Goal: Task Accomplishment & Management: Manage account settings

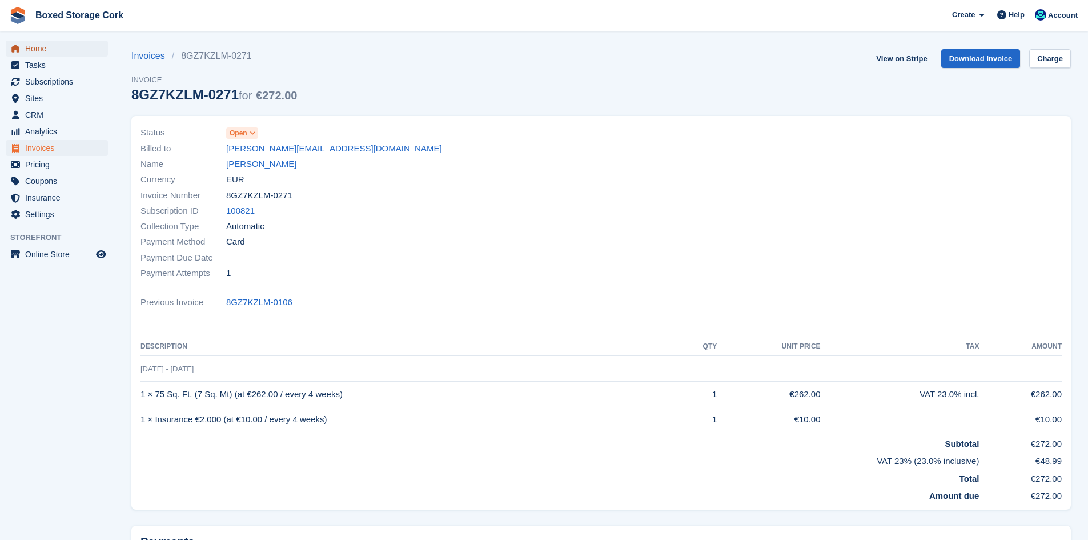
click at [31, 50] on span "Home" at bounding box center [59, 49] width 69 height 16
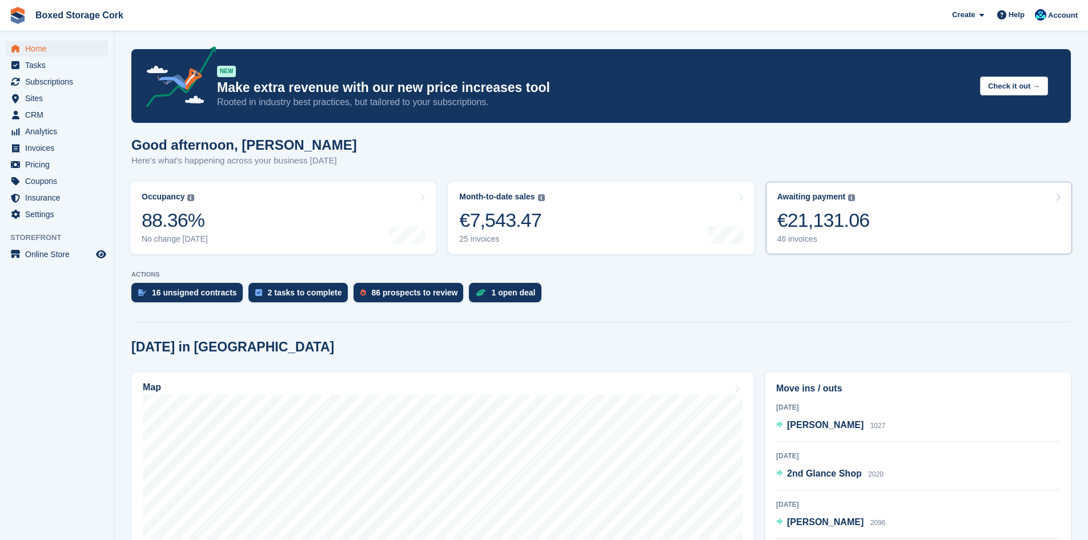
click at [831, 218] on div "€21,131.06" at bounding box center [823, 219] width 92 height 23
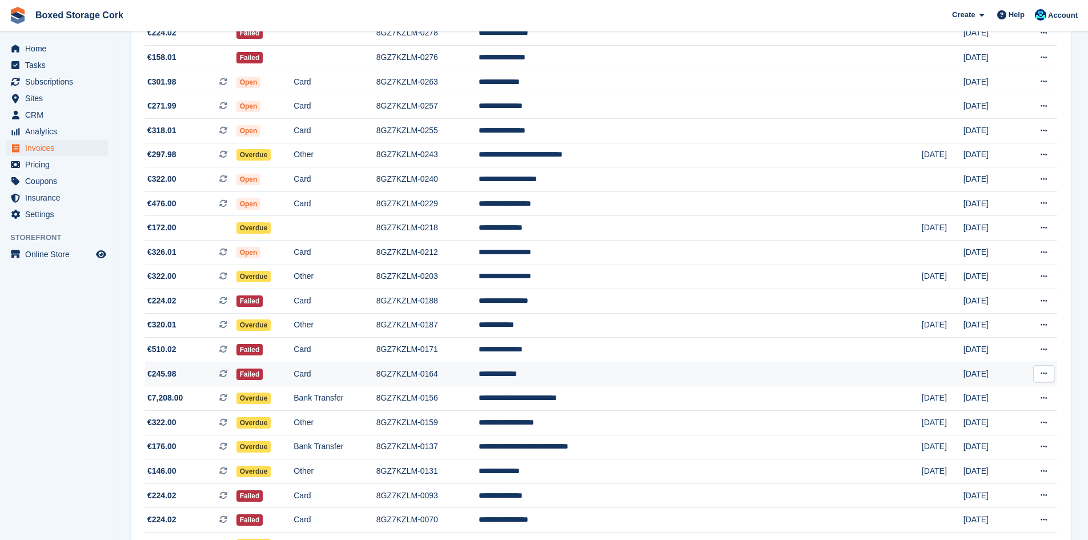
scroll to position [656, 0]
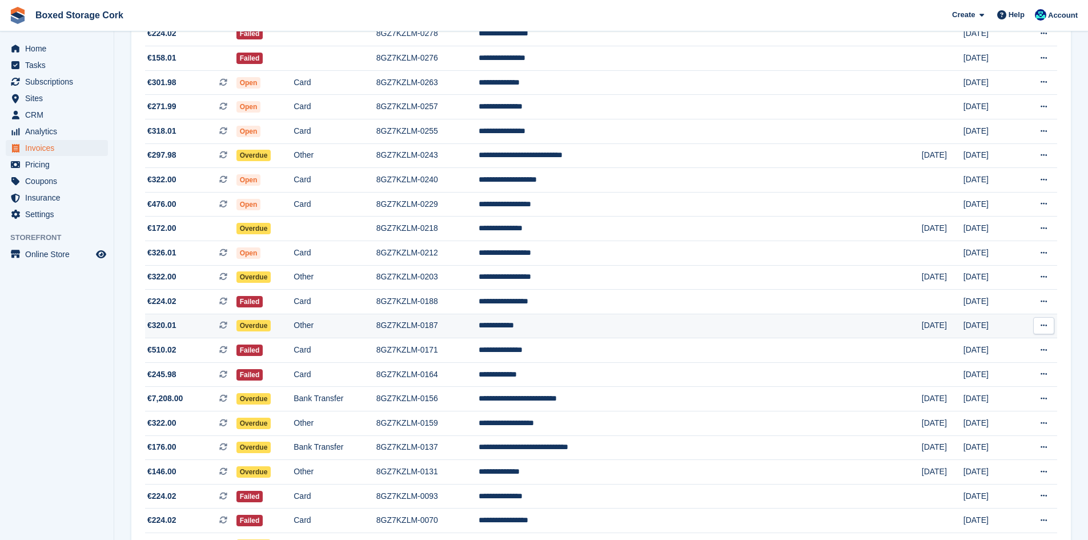
click at [618, 319] on td "**********" at bounding box center [699, 325] width 443 height 25
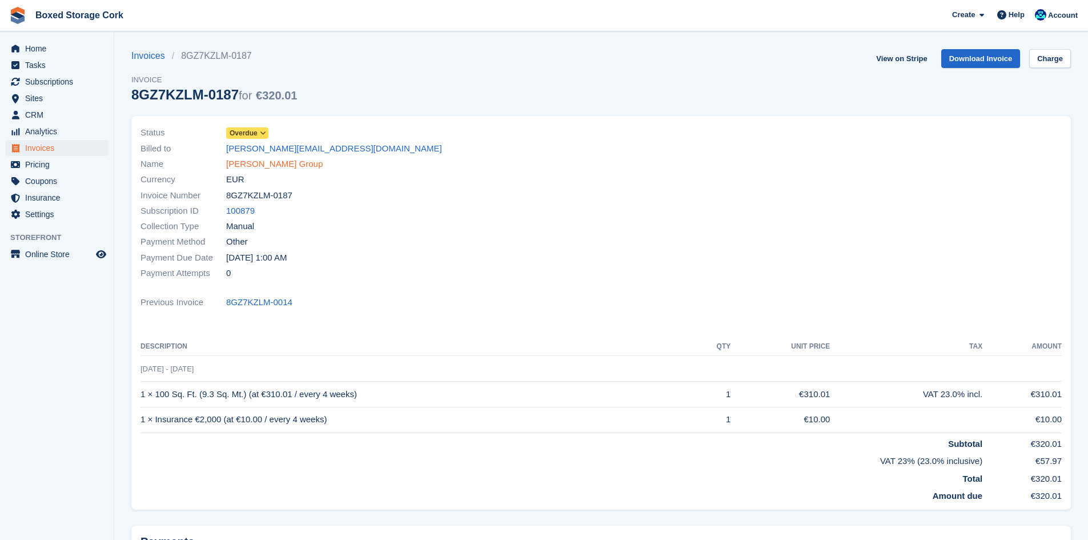
click at [256, 161] on link "Cronin Group" at bounding box center [274, 164] width 96 height 13
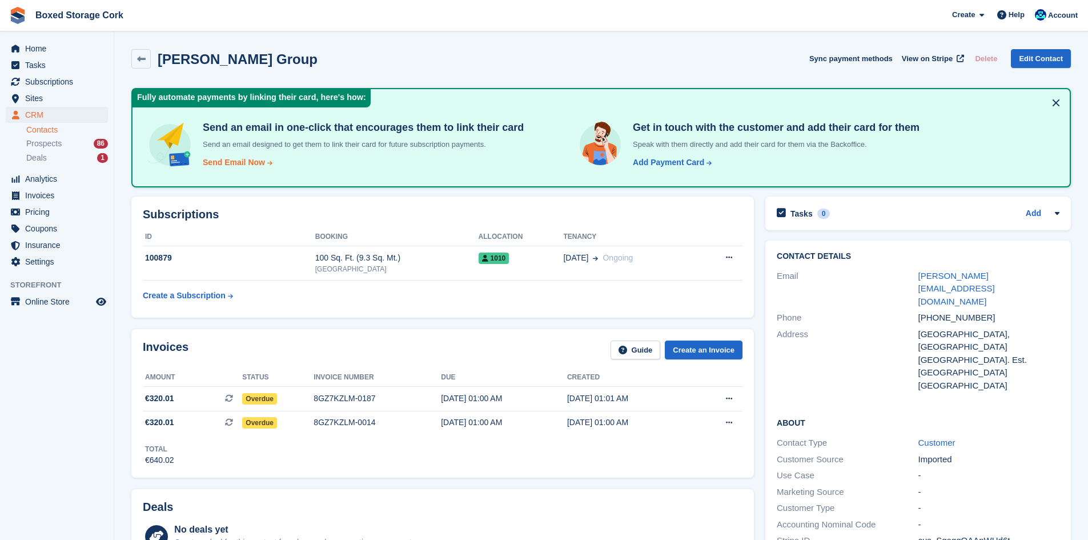
click at [239, 164] on div "Send Email Now" at bounding box center [234, 162] width 62 height 12
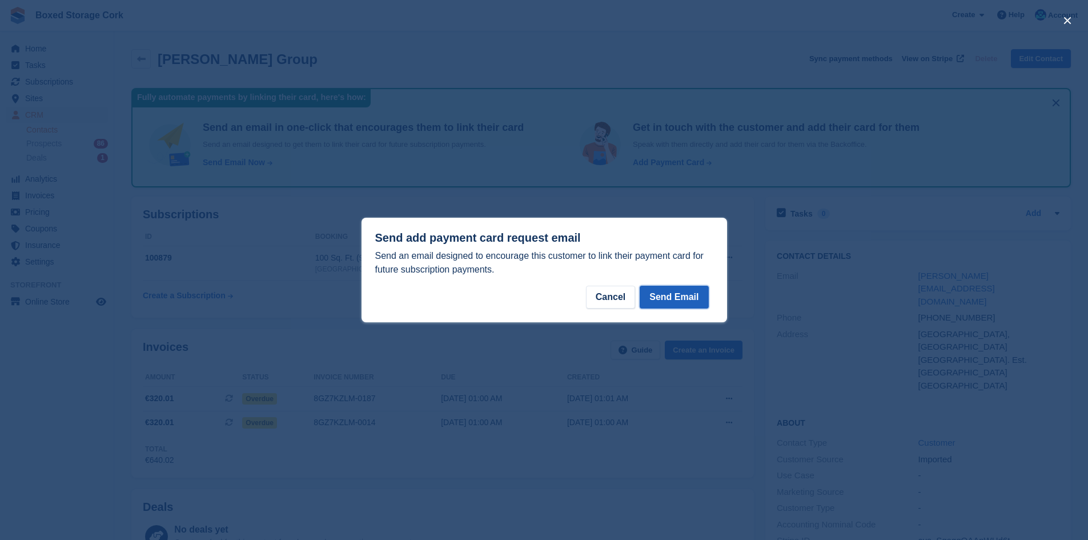
click at [677, 301] on button "Send Email" at bounding box center [673, 296] width 69 height 23
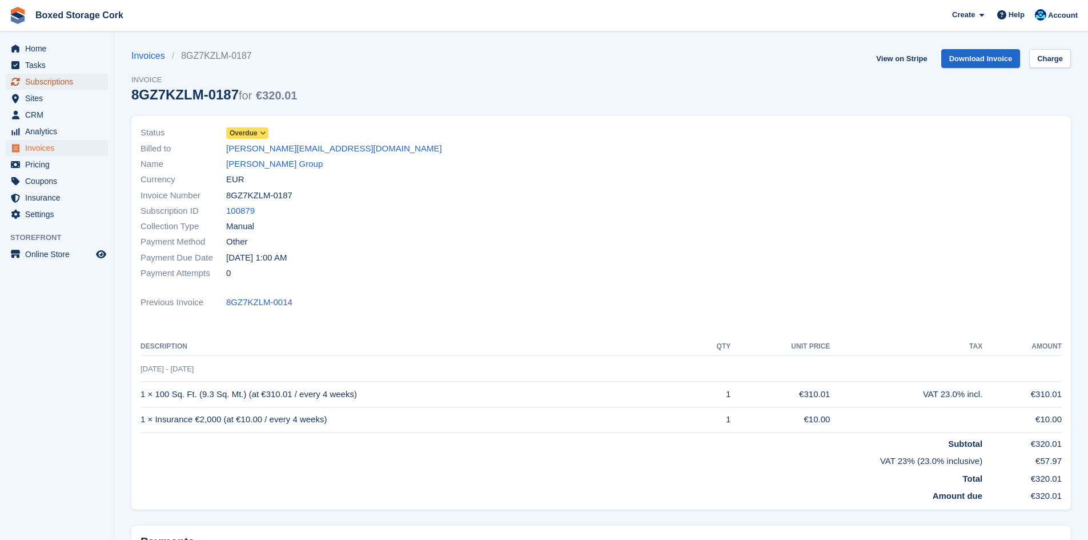
click at [57, 81] on span "Subscriptions" at bounding box center [59, 82] width 69 height 16
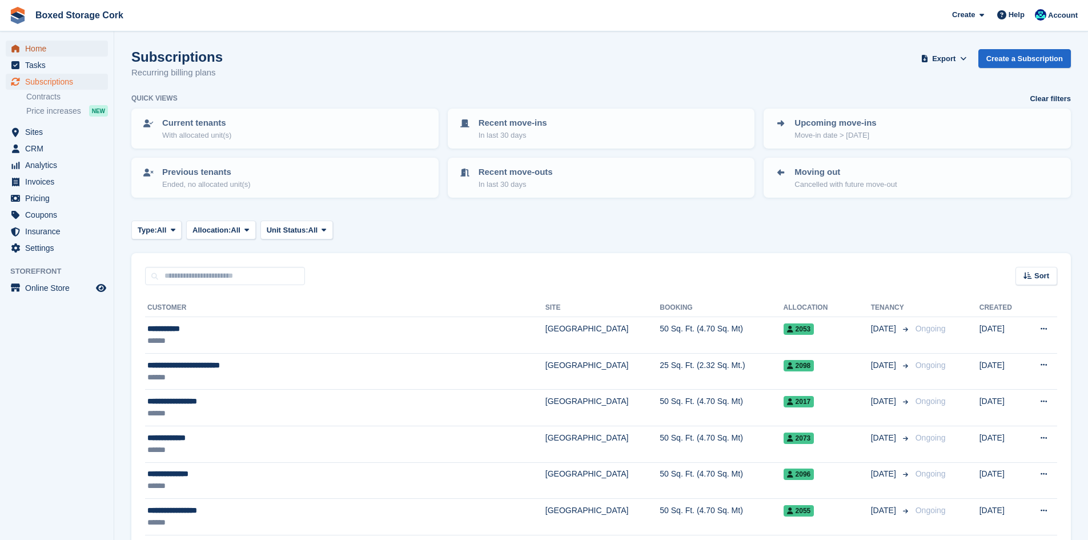
click at [44, 48] on span "Home" at bounding box center [59, 49] width 69 height 16
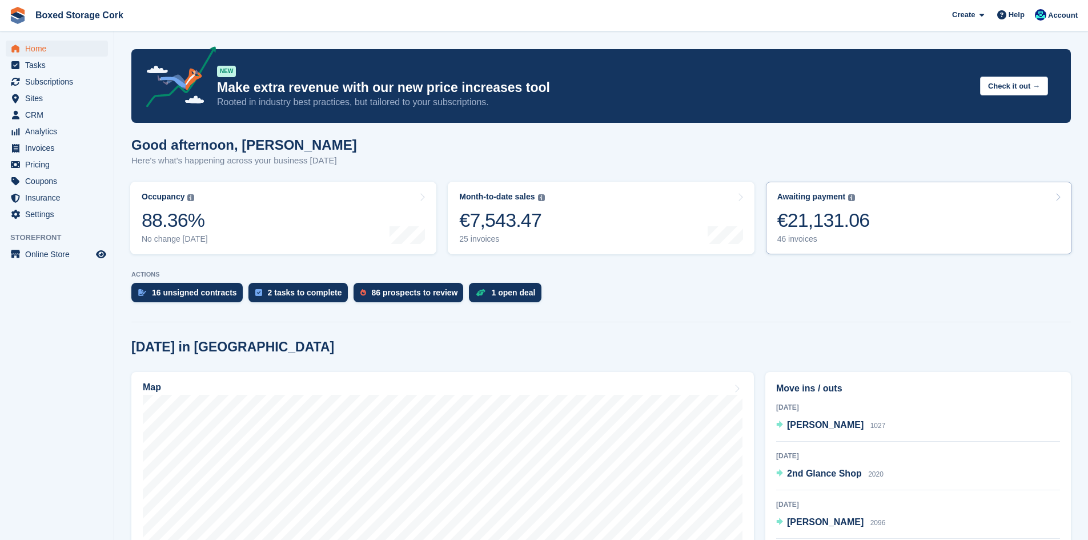
click at [848, 222] on div "€21,131.06" at bounding box center [823, 219] width 92 height 23
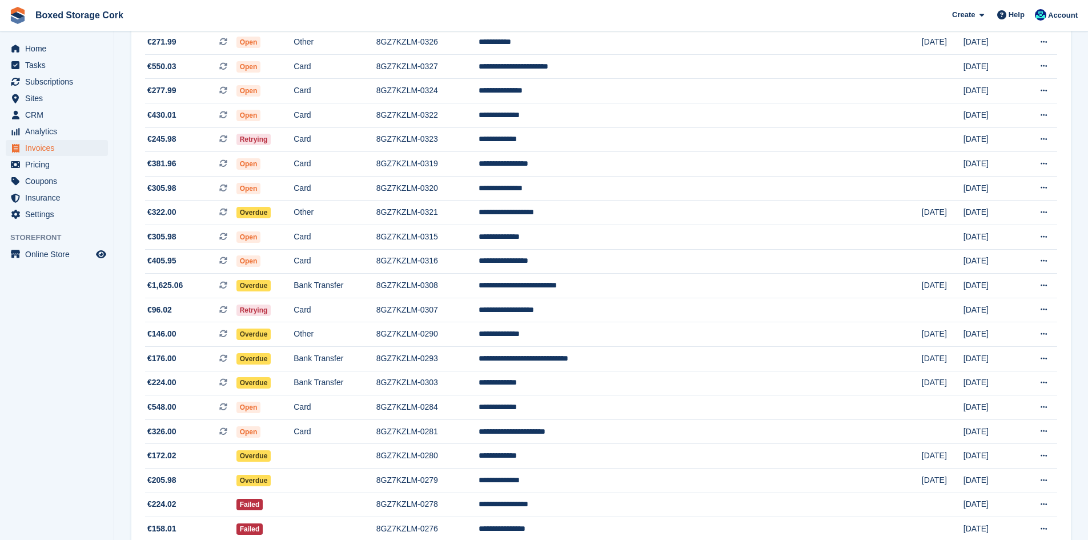
scroll to position [171, 0]
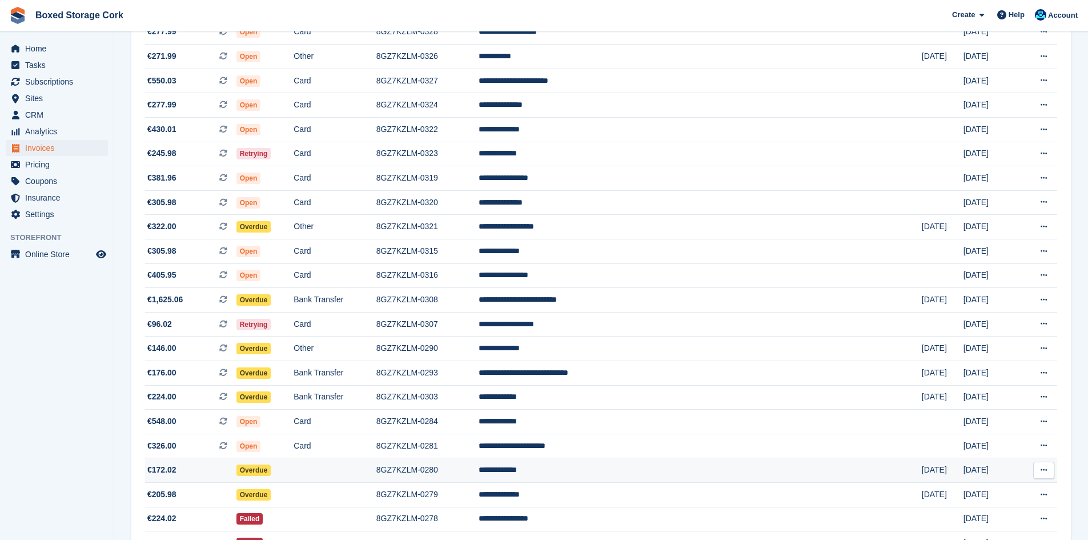
click at [478, 461] on td "8GZ7KZLM-0280" at bounding box center [427, 470] width 102 height 25
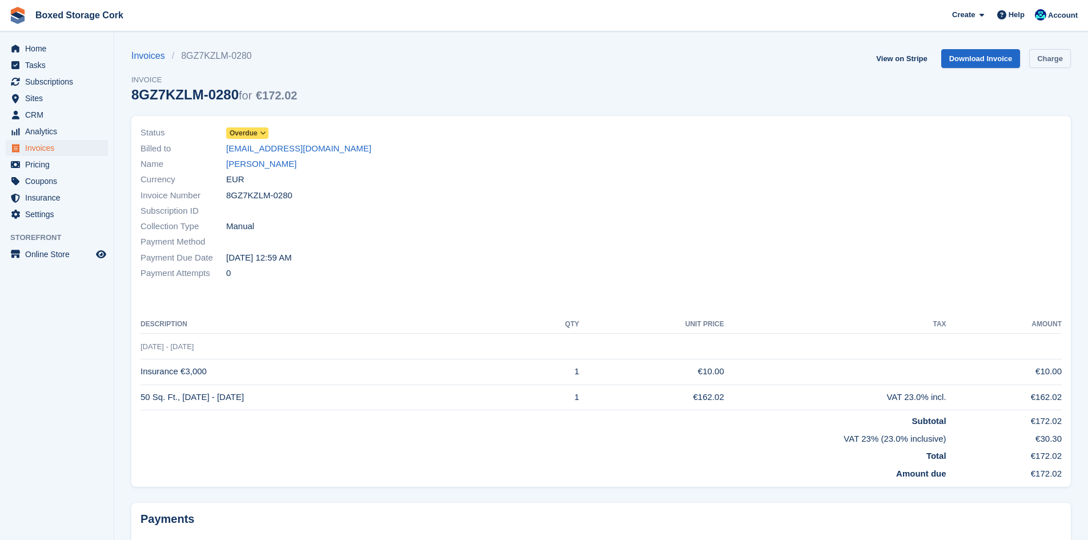
click at [1053, 55] on link "Charge" at bounding box center [1050, 58] width 42 height 19
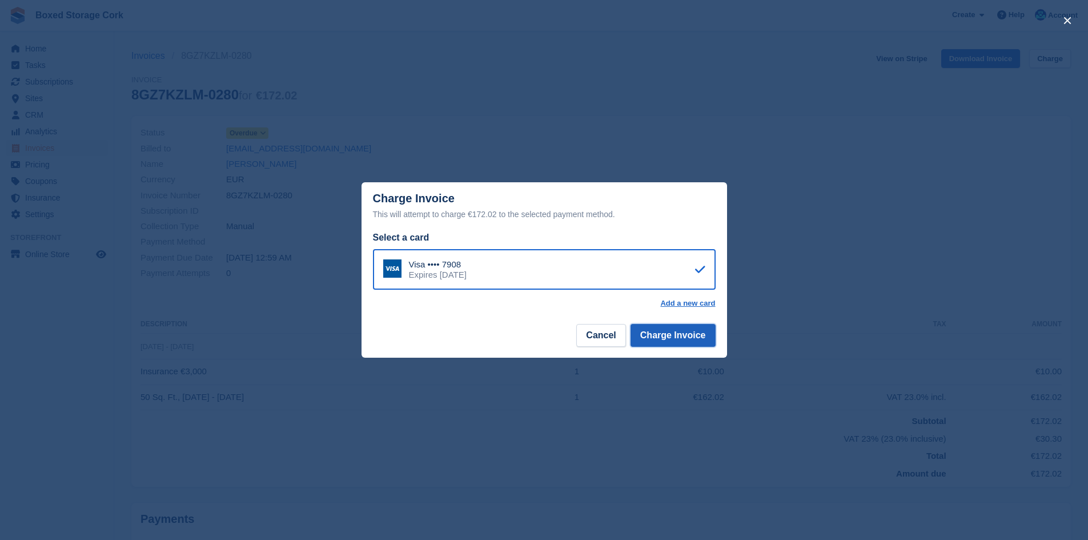
click at [675, 332] on button "Charge Invoice" at bounding box center [672, 335] width 85 height 23
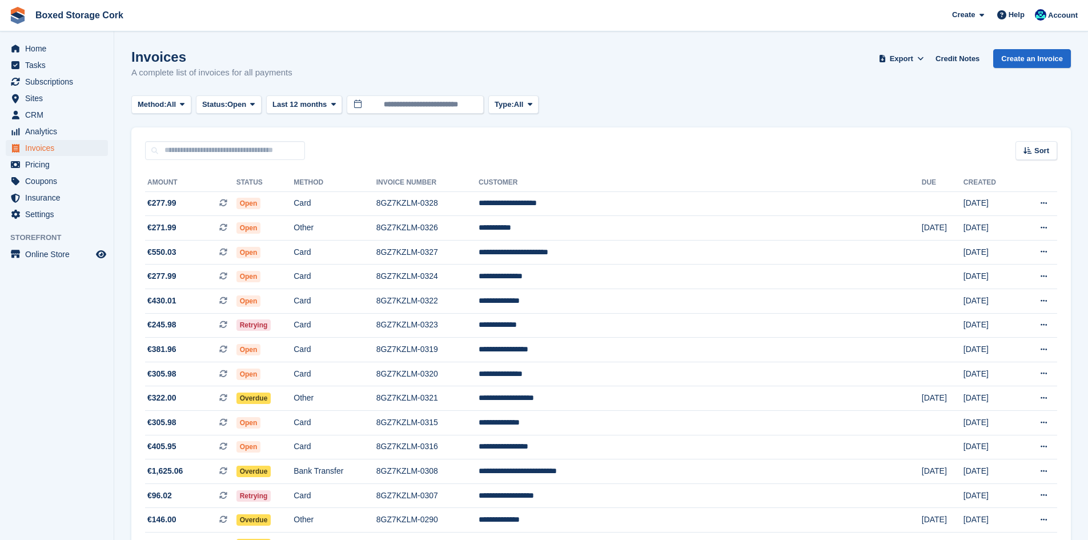
scroll to position [171, 0]
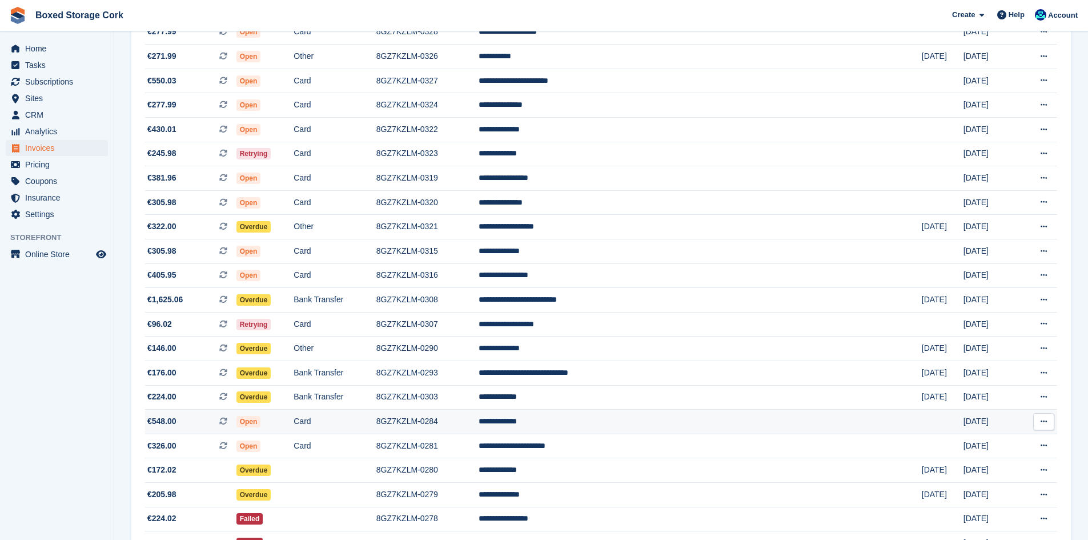
click at [623, 419] on td "**********" at bounding box center [699, 421] width 443 height 25
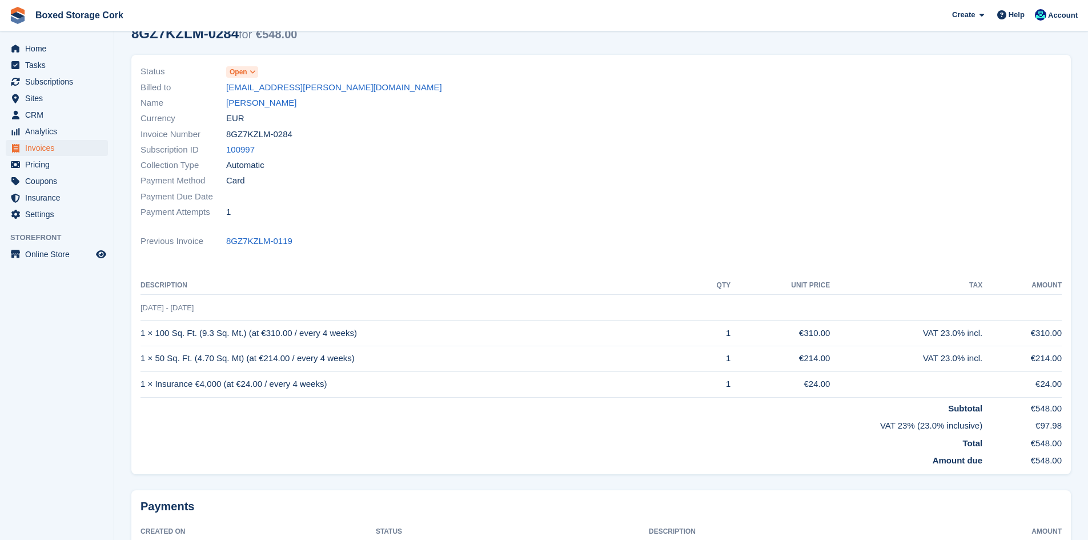
scroll to position [155, 0]
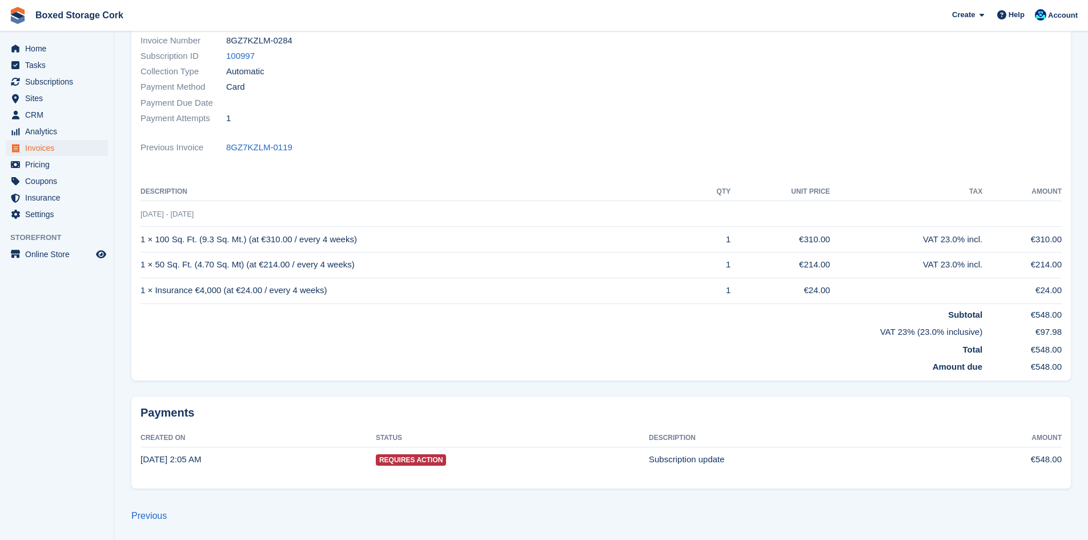
click at [425, 458] on span "Requires Action" at bounding box center [411, 459] width 71 height 11
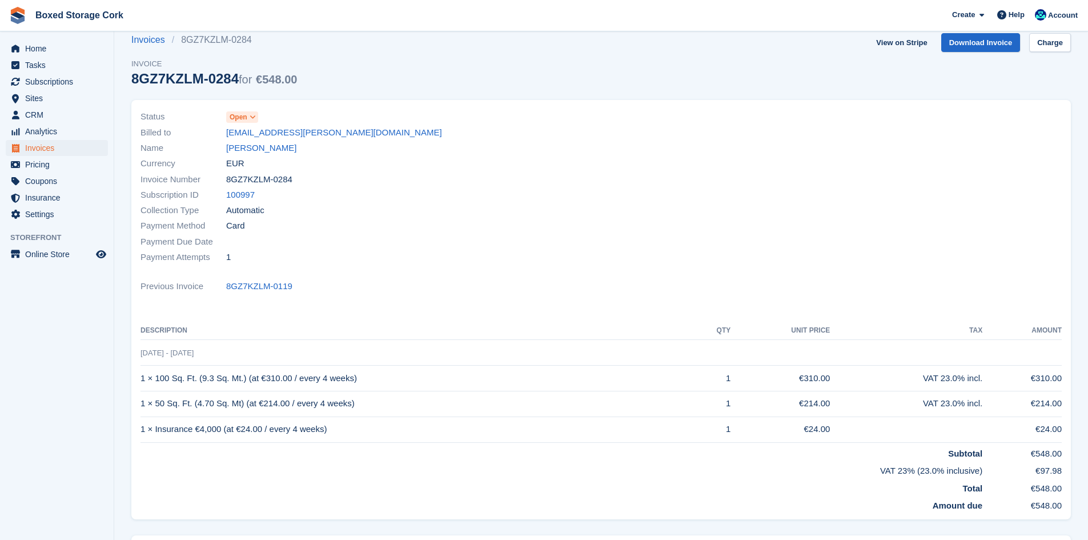
scroll to position [0, 0]
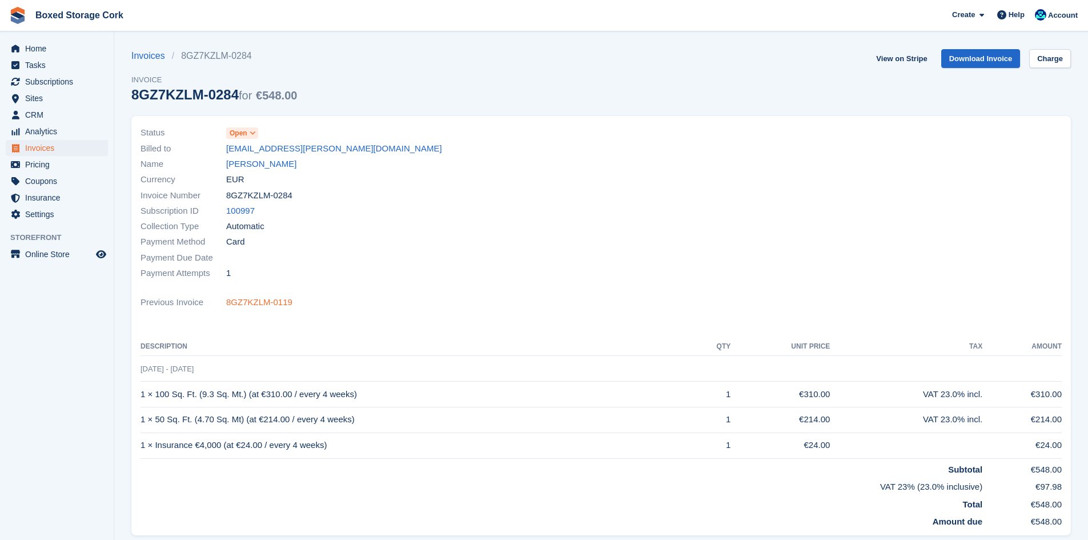
click at [261, 299] on link "8GZ7KZLM-0119" at bounding box center [259, 302] width 66 height 13
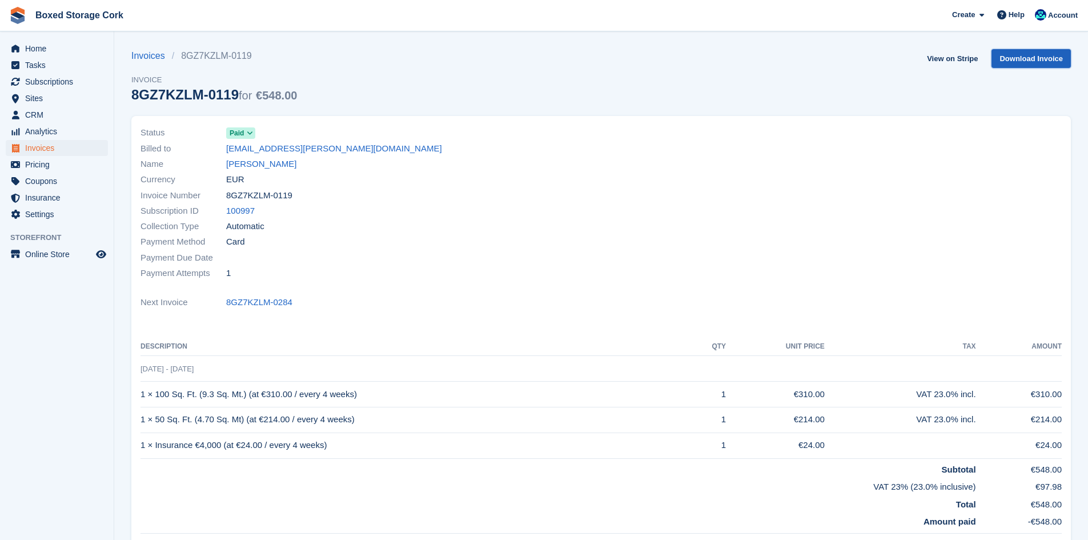
click at [1028, 59] on link "Download Invoice" at bounding box center [1030, 58] width 79 height 19
click at [965, 59] on link "View on Stripe" at bounding box center [952, 58] width 60 height 19
drag, startPoint x: 322, startPoint y: 151, endPoint x: 227, endPoint y: 155, distance: 94.9
click at [227, 155] on div "Billed to gillian.lyons@yahoo.com" at bounding box center [367, 147] width 454 height 15
copy link "gillian.lyons@yahoo.com"
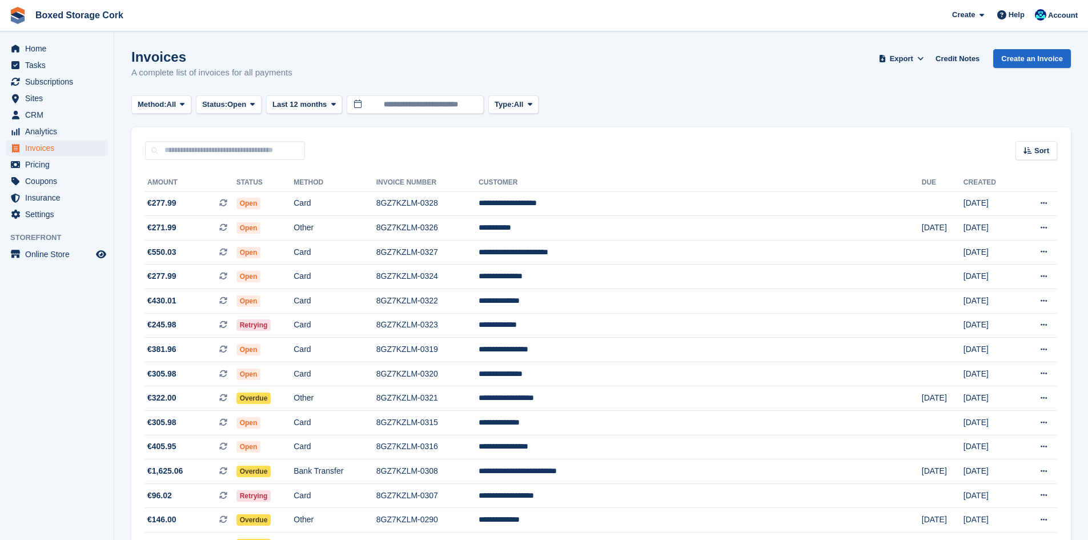
scroll to position [171, 0]
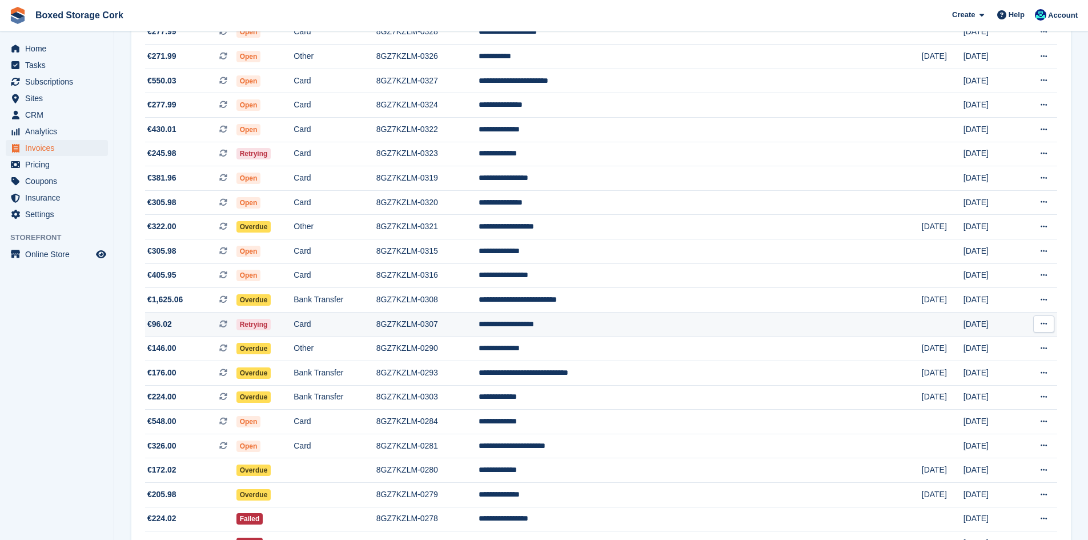
click at [478, 322] on td "8GZ7KZLM-0307" at bounding box center [427, 324] width 102 height 25
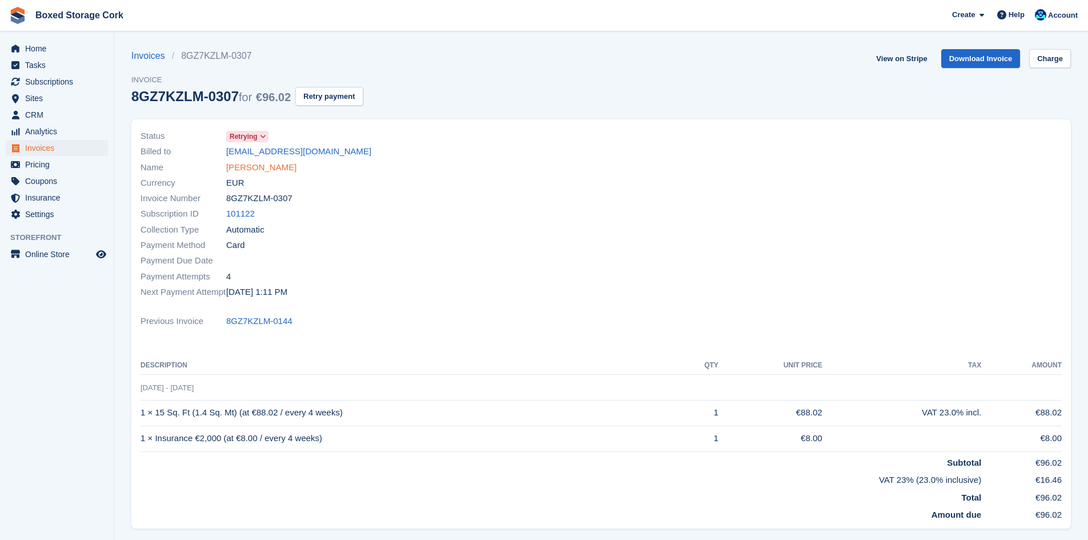
click at [287, 167] on link "[PERSON_NAME]" at bounding box center [261, 167] width 70 height 13
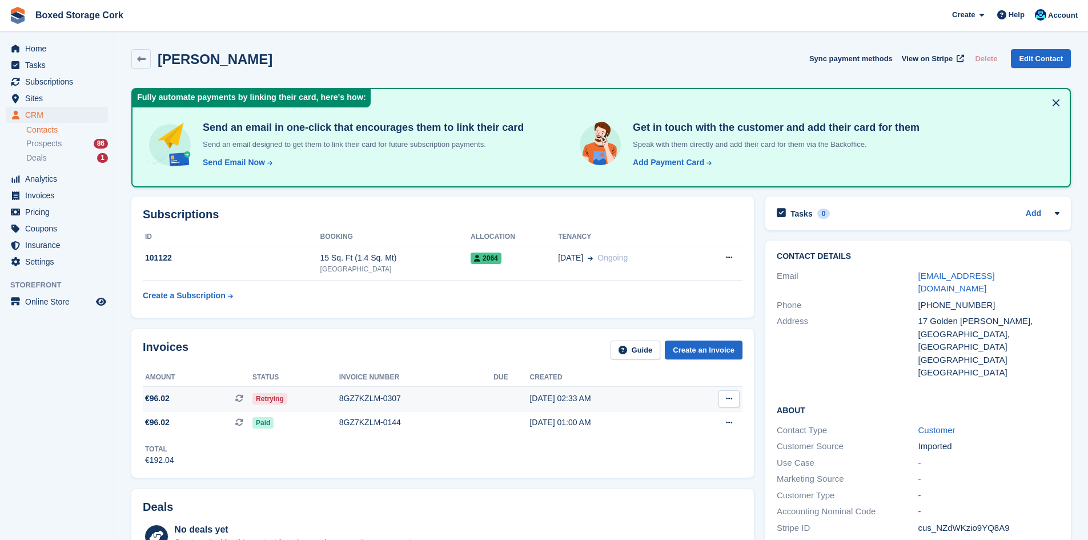
click at [381, 396] on div "8GZ7KZLM-0307" at bounding box center [416, 398] width 154 height 12
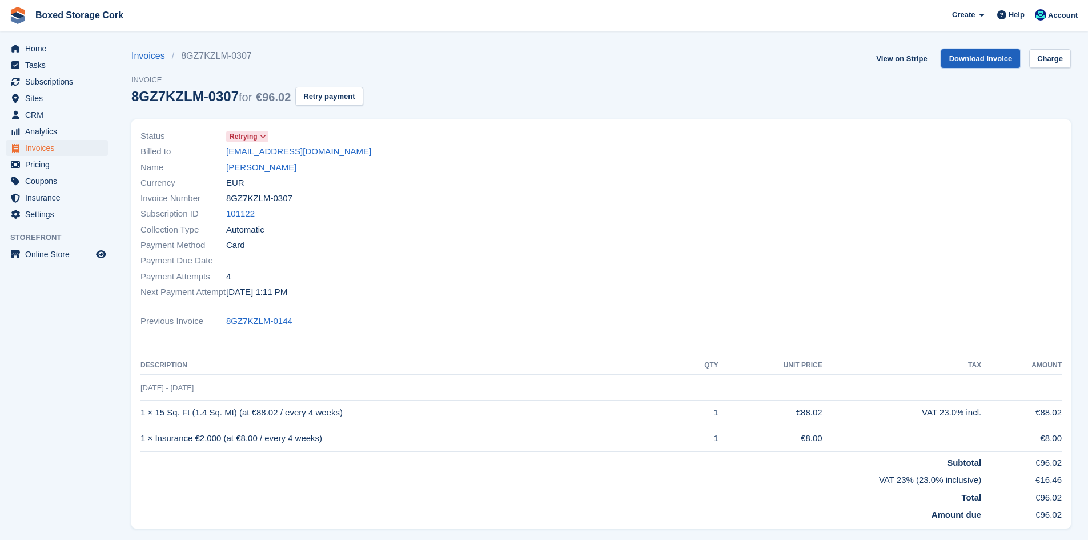
click at [1003, 61] on link "Download Invoice" at bounding box center [980, 58] width 79 height 19
drag, startPoint x: 324, startPoint y: 151, endPoint x: 235, endPoint y: 153, distance: 88.5
click at [230, 153] on div "Billed to [EMAIL_ADDRESS][DOMAIN_NAME]" at bounding box center [367, 151] width 454 height 15
click at [361, 160] on div "Name Mr. Donal McAuliffe" at bounding box center [367, 166] width 454 height 15
drag, startPoint x: 321, startPoint y: 151, endPoint x: 228, endPoint y: 150, distance: 93.6
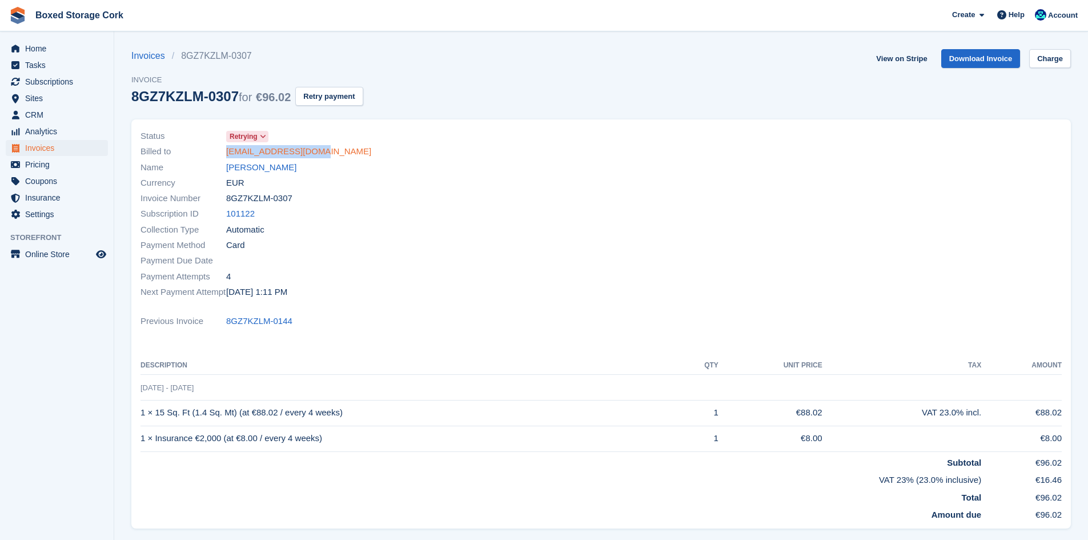
click at [228, 150] on div "Billed to doniemac86@gmail.com" at bounding box center [367, 151] width 454 height 15
copy link "doniemac86@gmail.com"
click at [36, 52] on span "Home" at bounding box center [59, 49] width 69 height 16
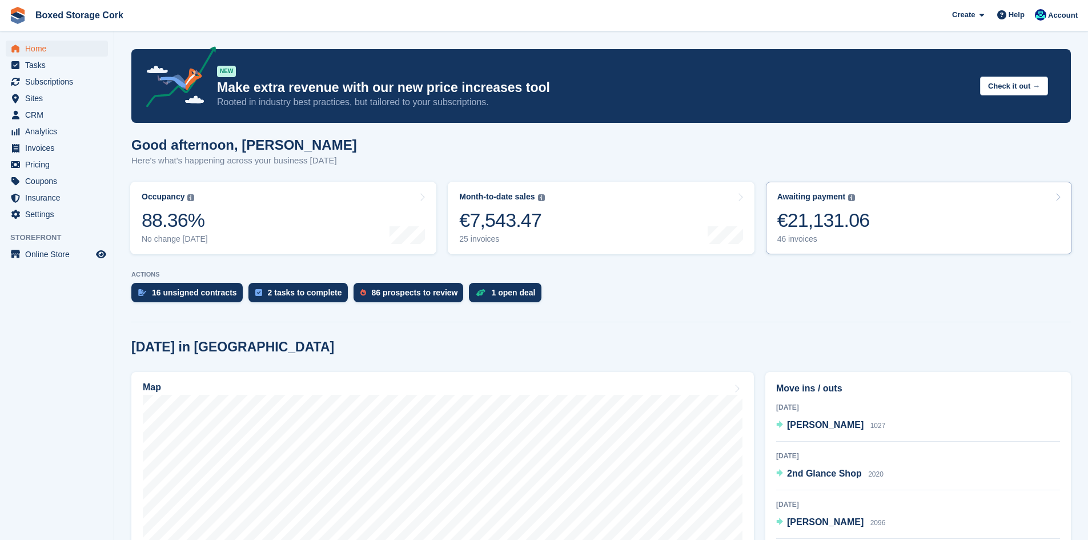
click at [838, 224] on div "€21,131.06" at bounding box center [823, 219] width 92 height 23
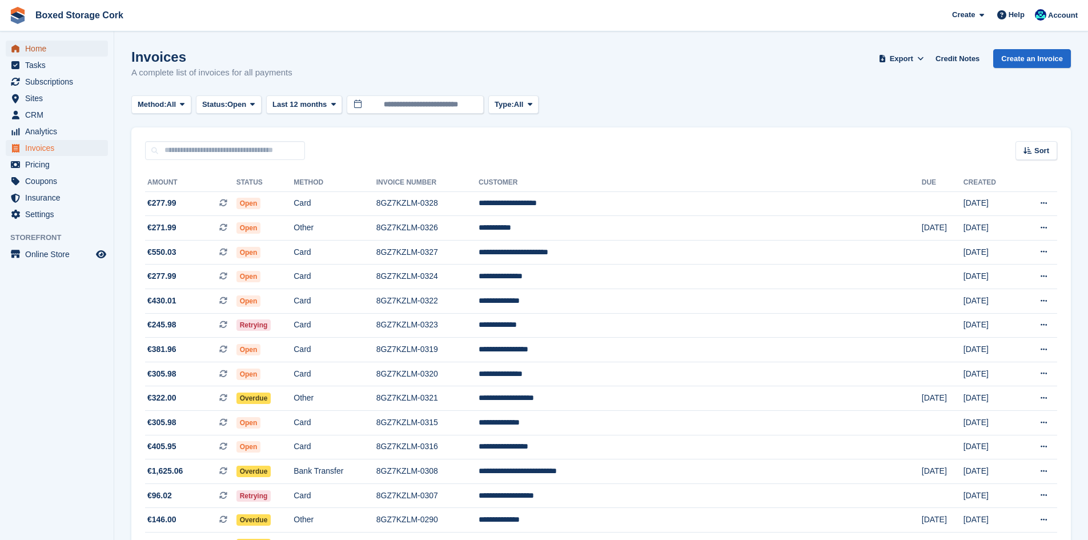
click at [39, 46] on span "Home" at bounding box center [59, 49] width 69 height 16
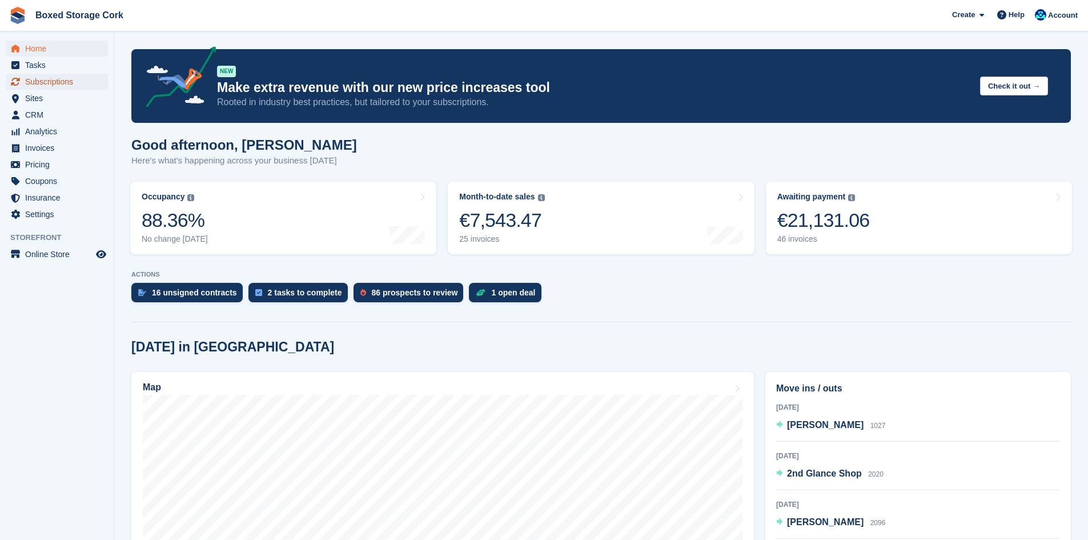
click at [66, 81] on span "Subscriptions" at bounding box center [59, 82] width 69 height 16
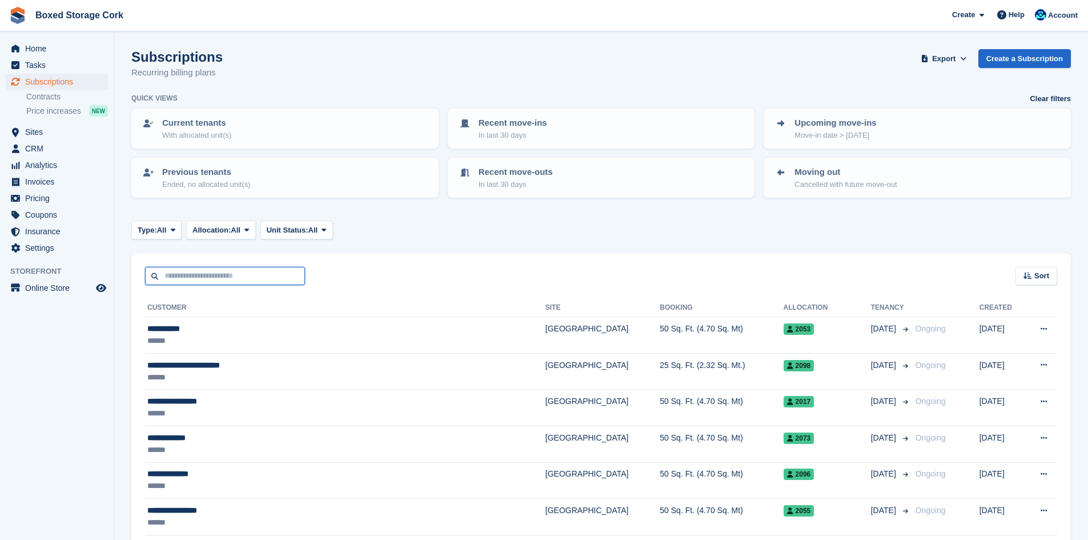
click at [231, 278] on input "text" at bounding box center [225, 276] width 160 height 19
type input "******"
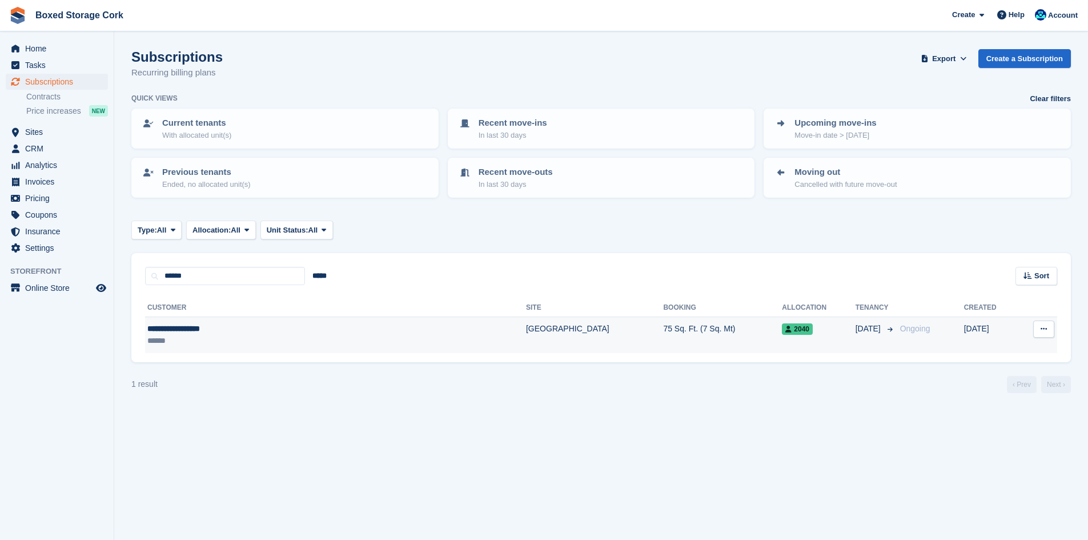
click at [296, 328] on div "**********" at bounding box center [261, 329] width 228 height 12
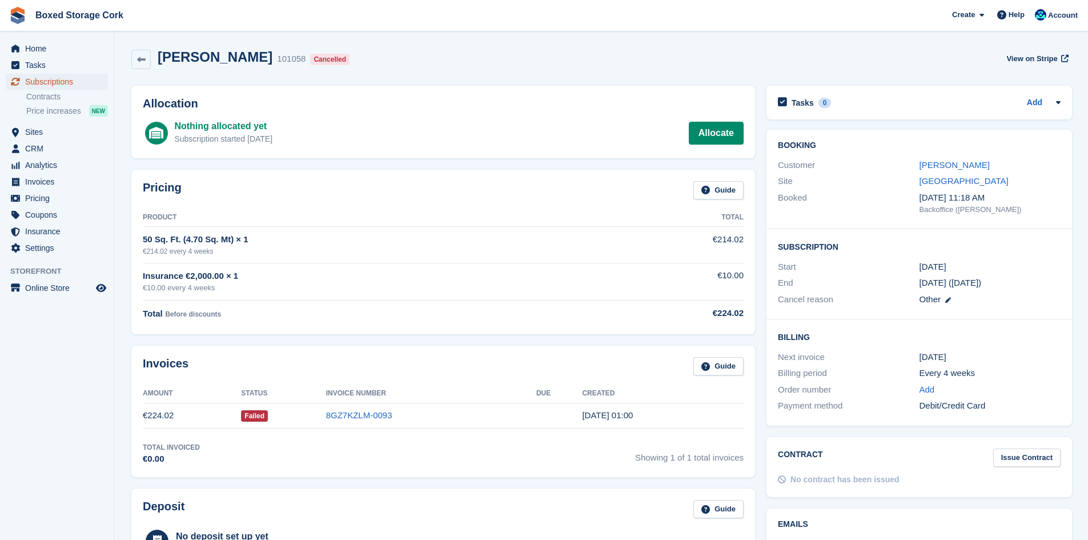
click at [60, 78] on span "Subscriptions" at bounding box center [59, 82] width 69 height 16
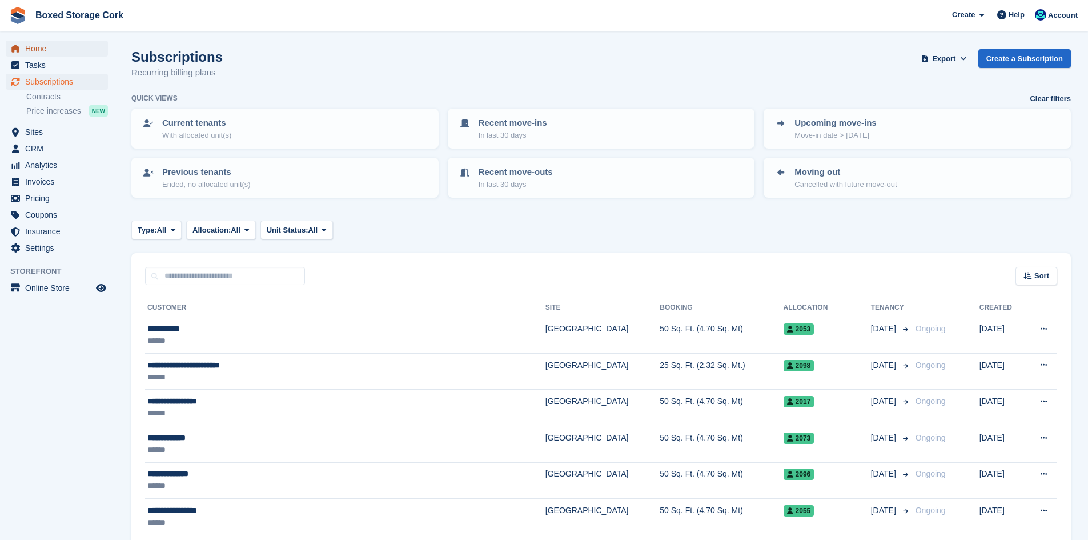
click at [38, 47] on span "Home" at bounding box center [59, 49] width 69 height 16
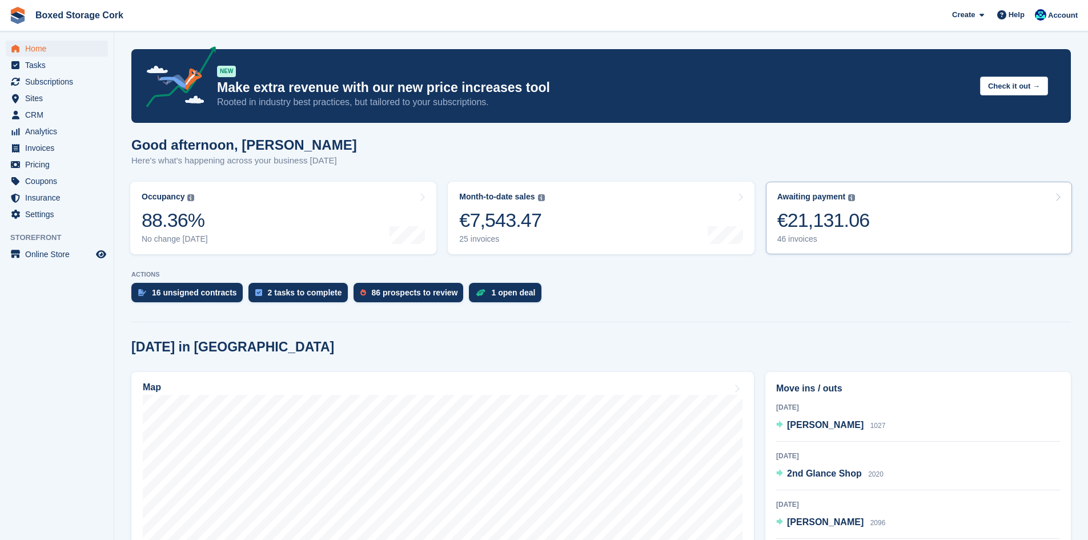
click at [831, 221] on div "€21,131.06" at bounding box center [823, 219] width 92 height 23
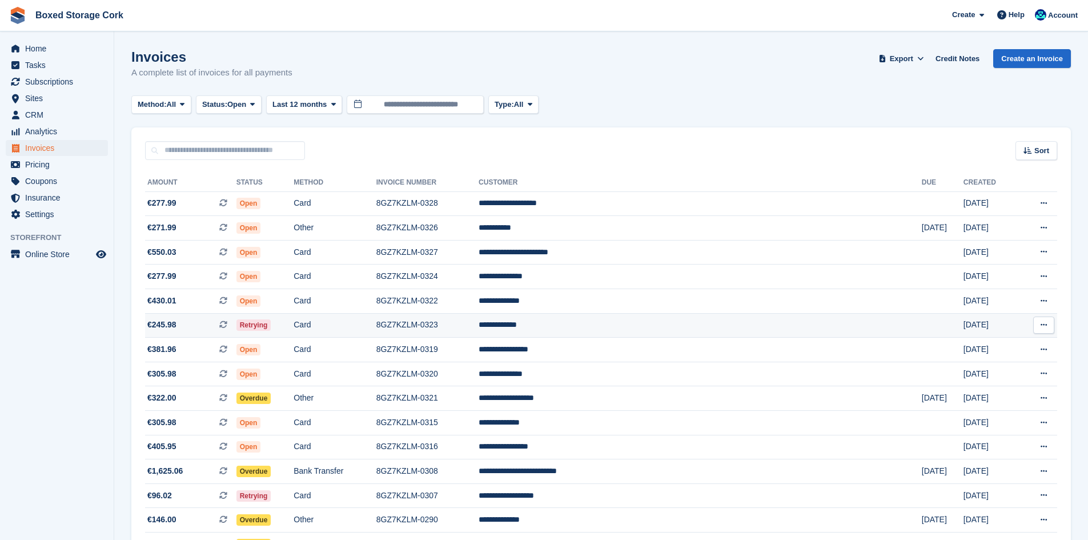
scroll to position [57, 0]
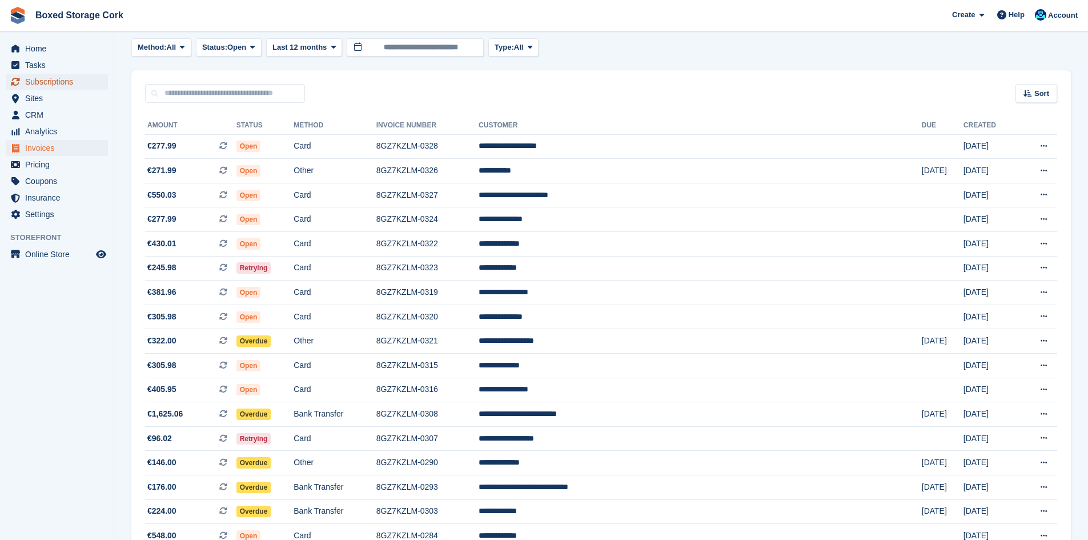
click at [58, 81] on span "Subscriptions" at bounding box center [59, 82] width 69 height 16
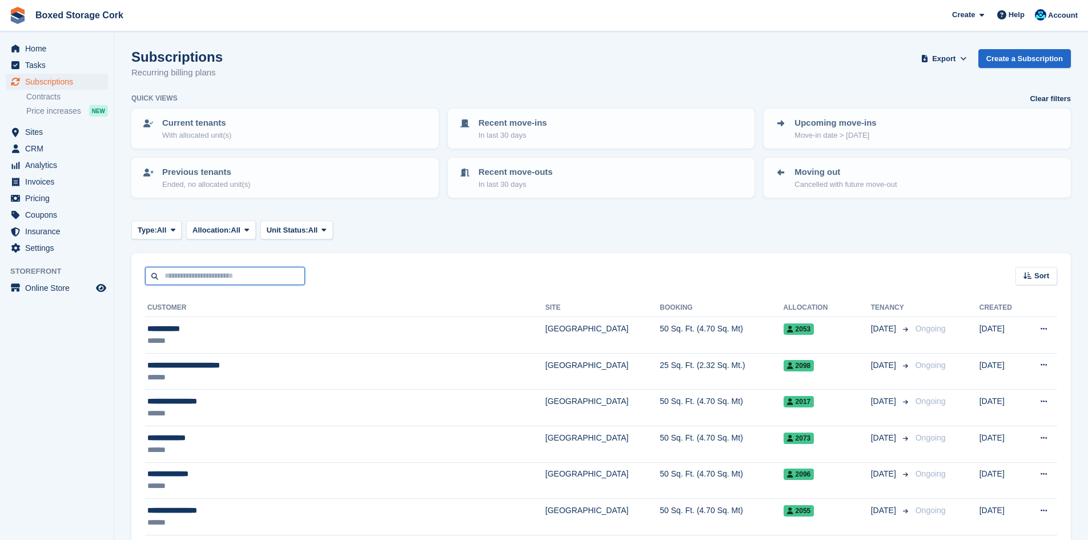
click at [212, 277] on input "text" at bounding box center [225, 276] width 160 height 19
type input "***"
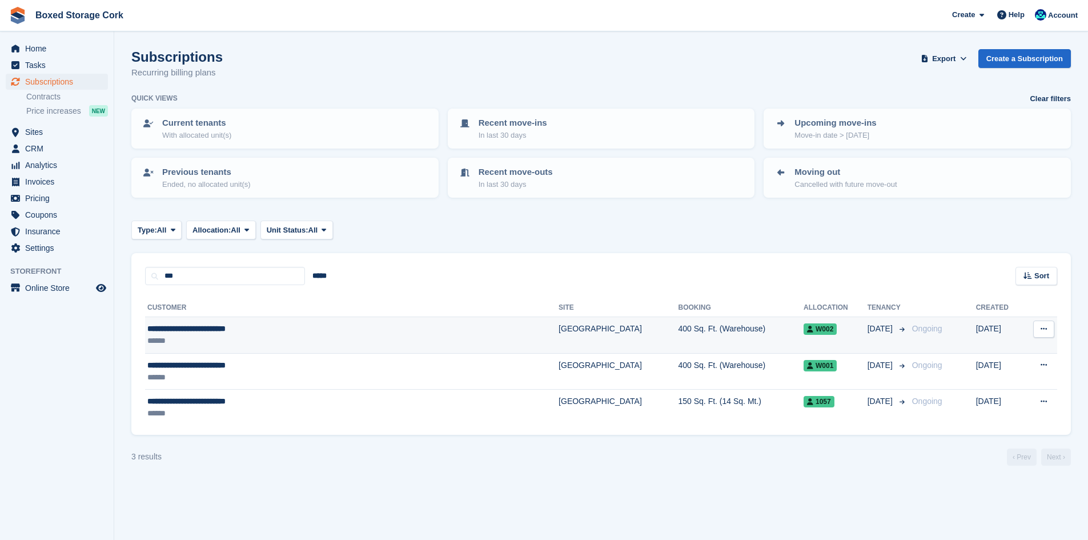
click at [224, 329] on div "**********" at bounding box center [289, 329] width 285 height 12
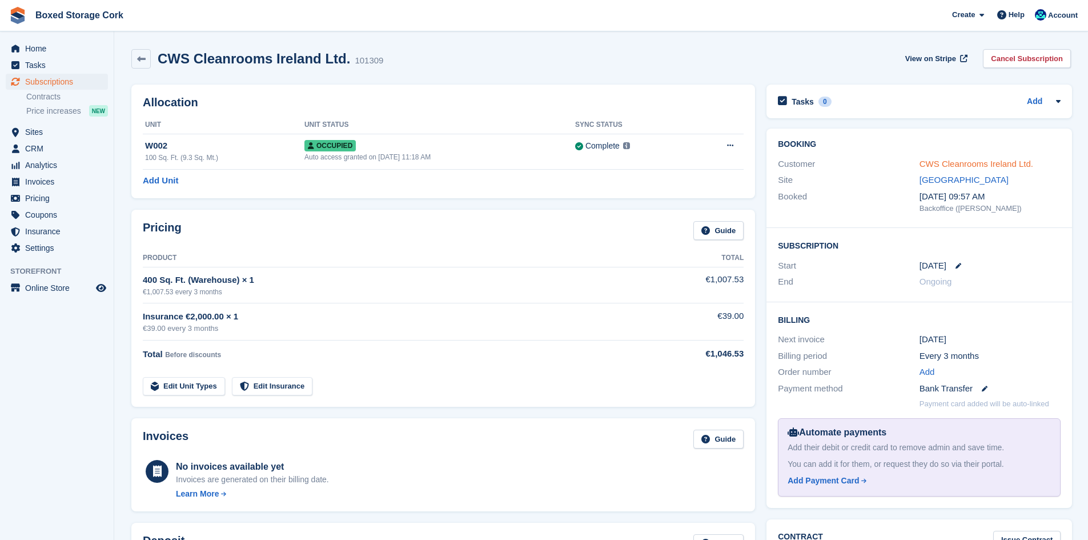
click at [964, 163] on link "CWS Cleanrooms Ireland Ltd." at bounding box center [976, 164] width 114 height 10
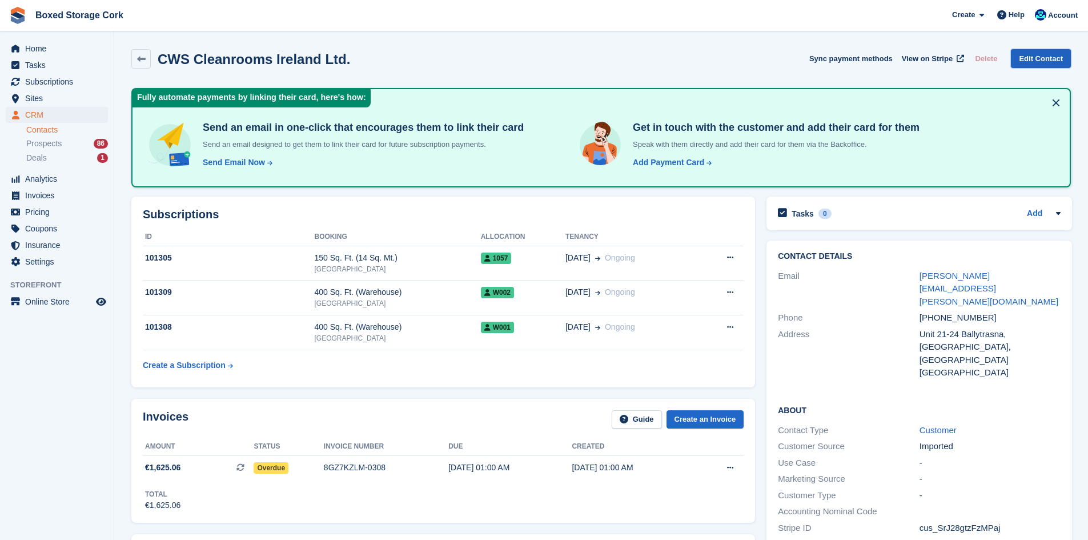
click at [1040, 60] on link "Edit Contact" at bounding box center [1041, 58] width 60 height 19
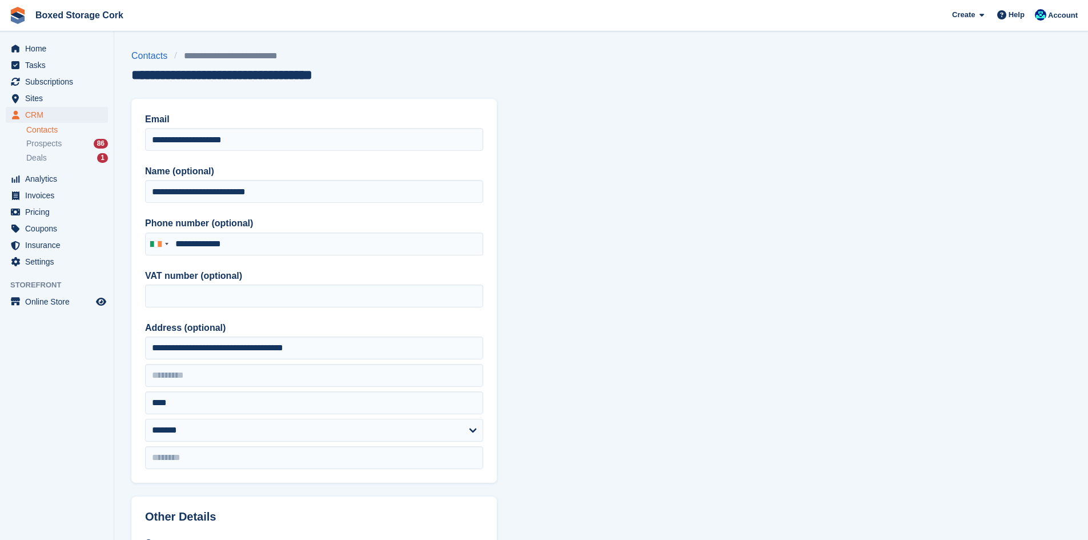
type input "**********"
click at [175, 191] on input "**********" at bounding box center [314, 191] width 338 height 23
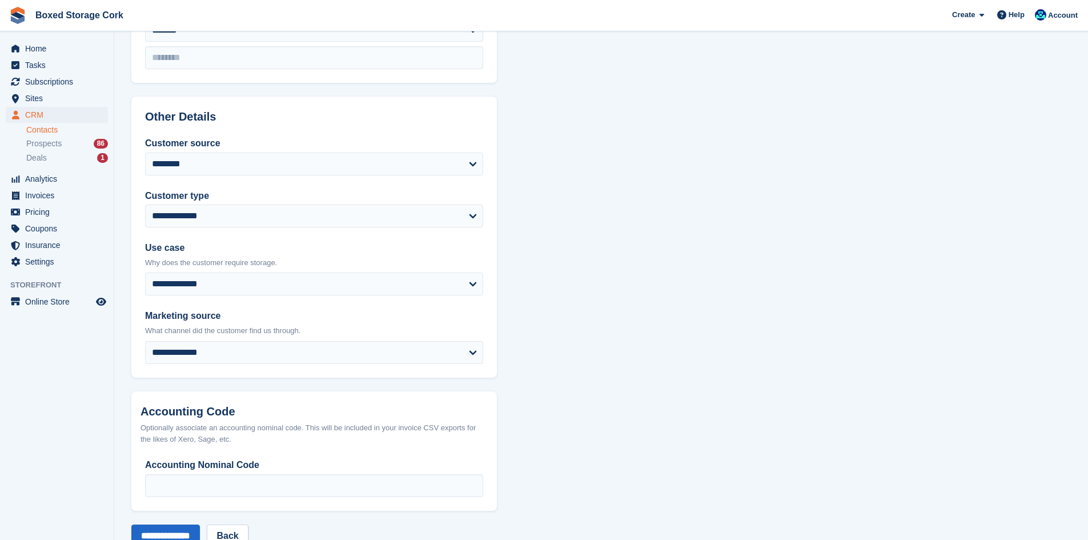
scroll to position [433, 0]
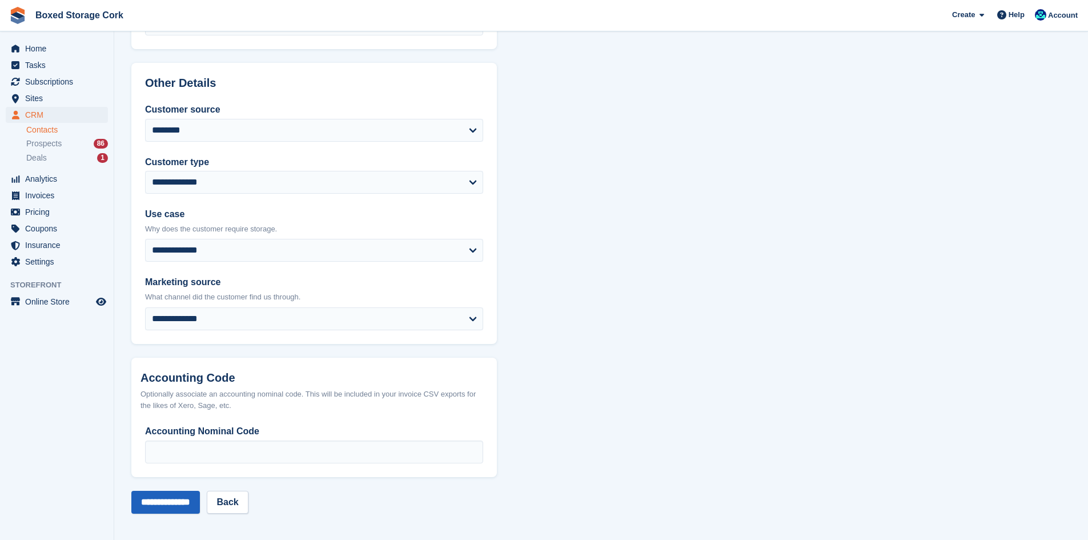
type input "**********"
click at [192, 504] on input "**********" at bounding box center [165, 501] width 69 height 23
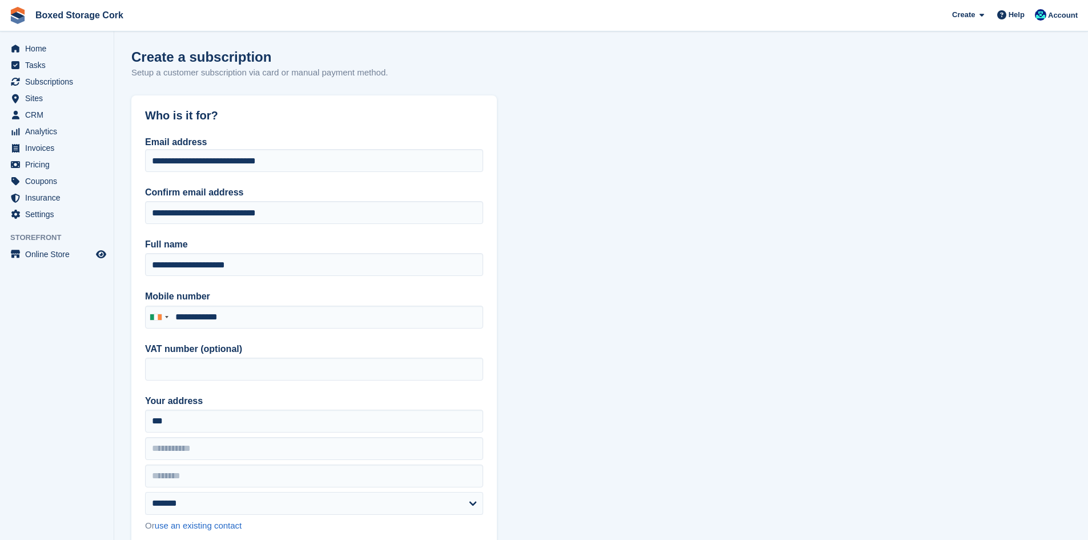
select select "*******"
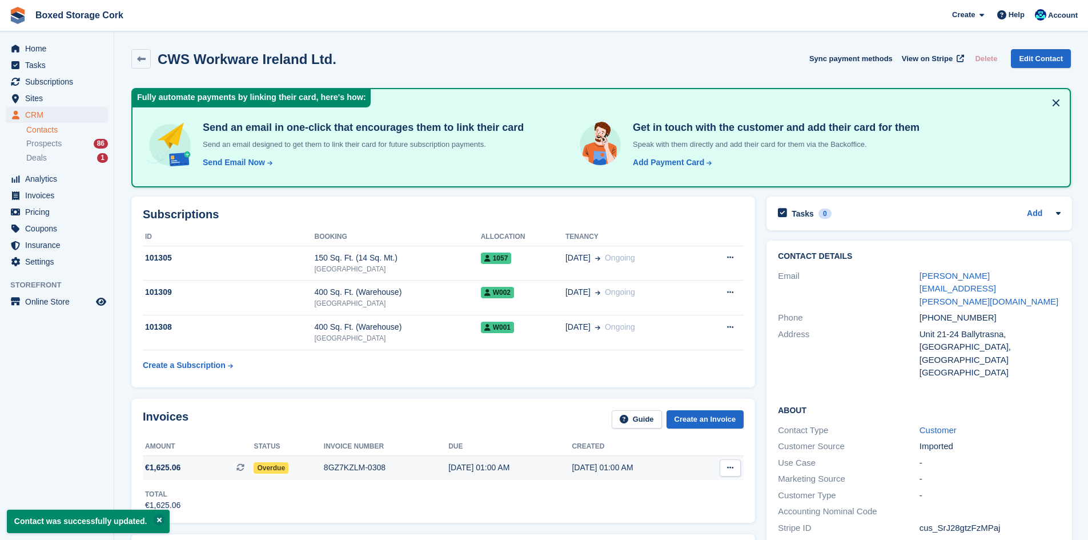
click at [349, 463] on div "8GZ7KZLM-0308" at bounding box center [386, 467] width 124 height 12
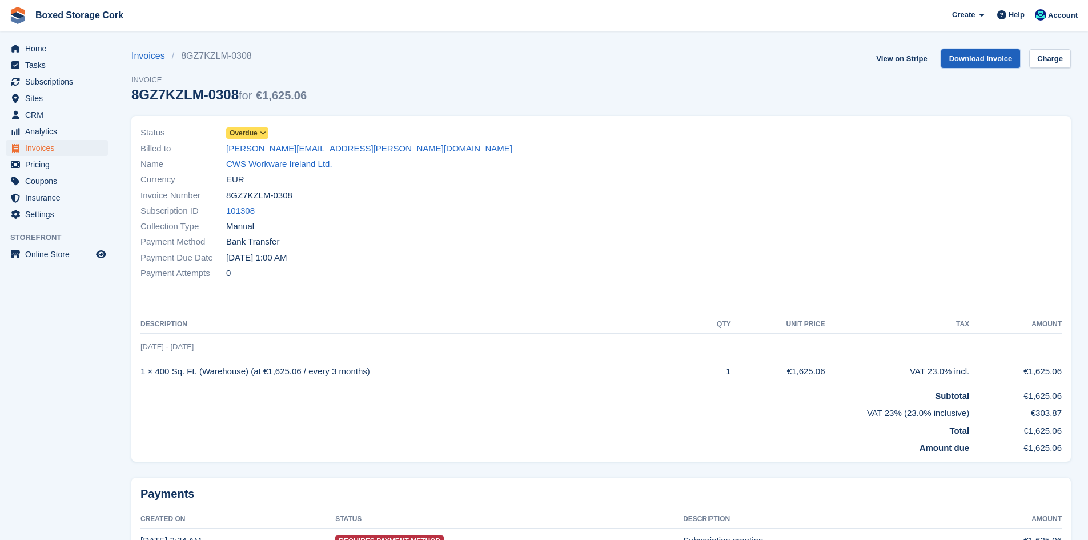
click at [993, 54] on link "Download Invoice" at bounding box center [980, 58] width 79 height 19
click at [280, 165] on link "CWS Workware Ireland Ltd." at bounding box center [279, 164] width 106 height 13
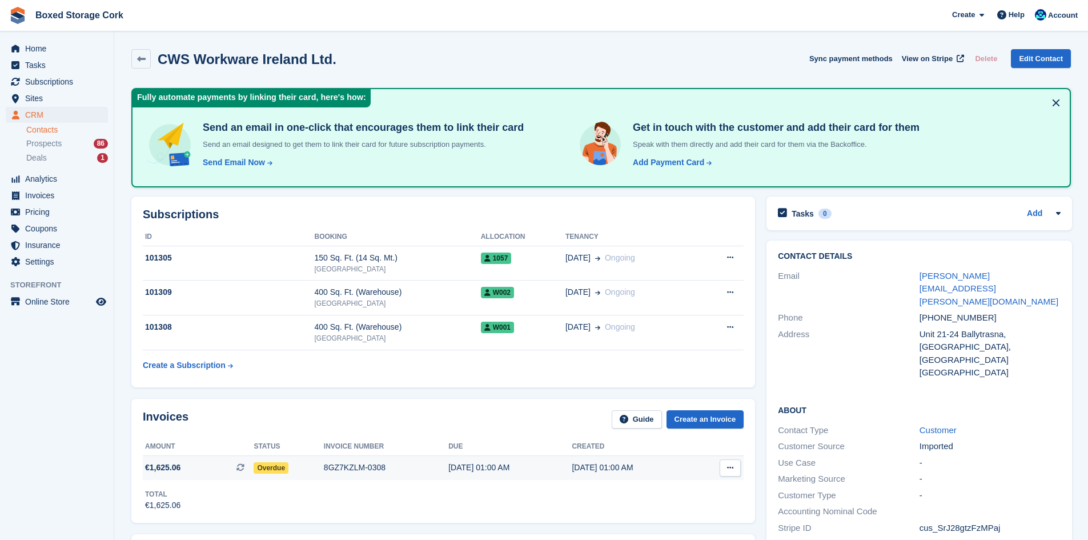
click at [731, 467] on icon at bounding box center [730, 467] width 6 height 7
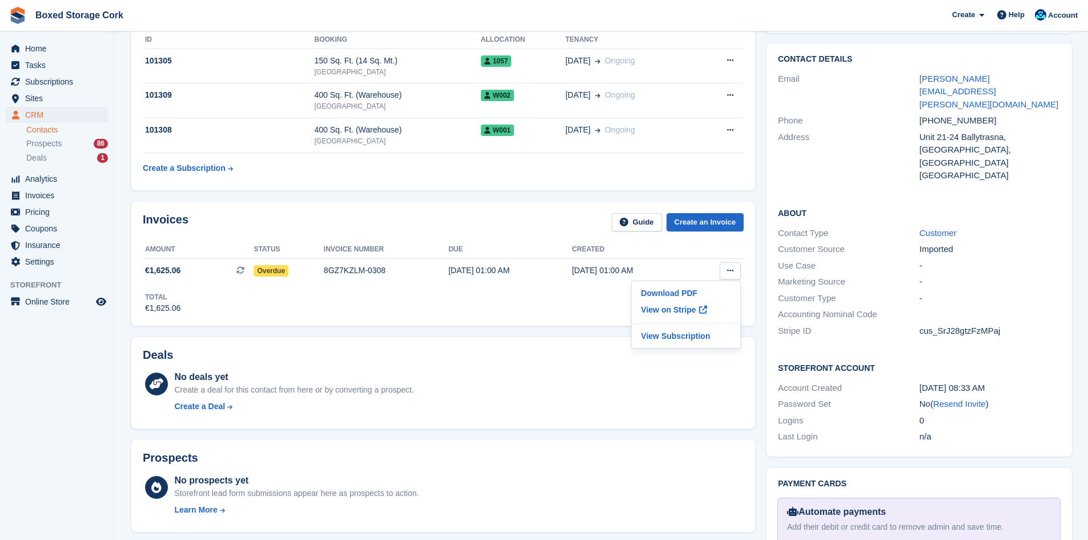
scroll to position [171, 0]
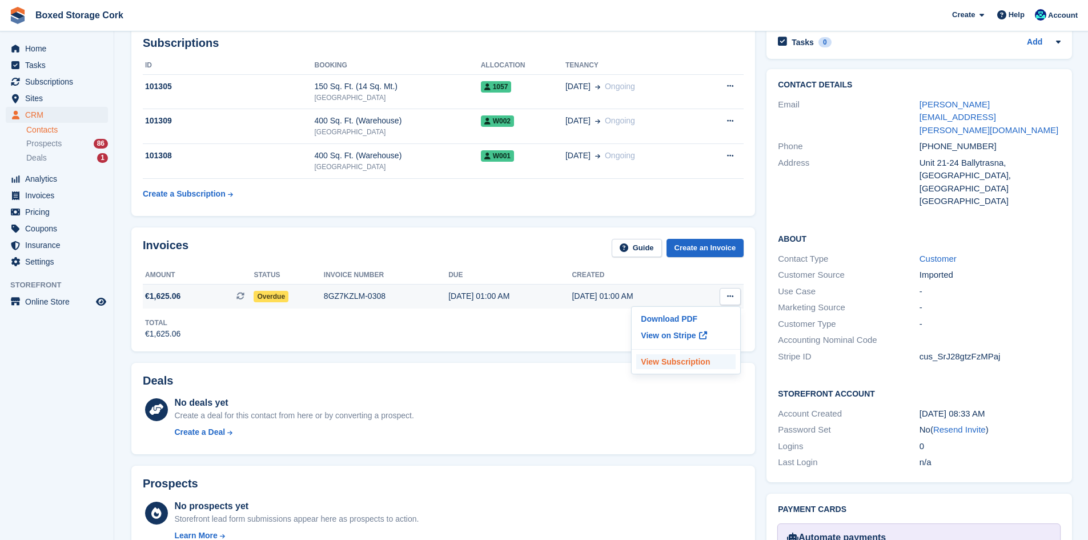
click at [669, 367] on p "View Subscription" at bounding box center [685, 361] width 99 height 15
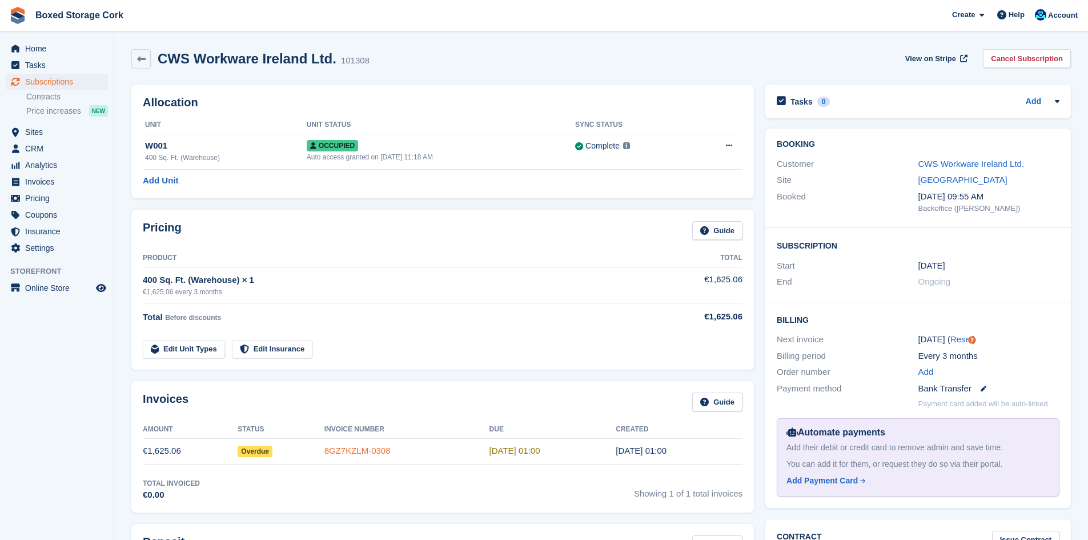
click at [349, 445] on link "8GZ7KZLM-0308" at bounding box center [357, 450] width 66 height 10
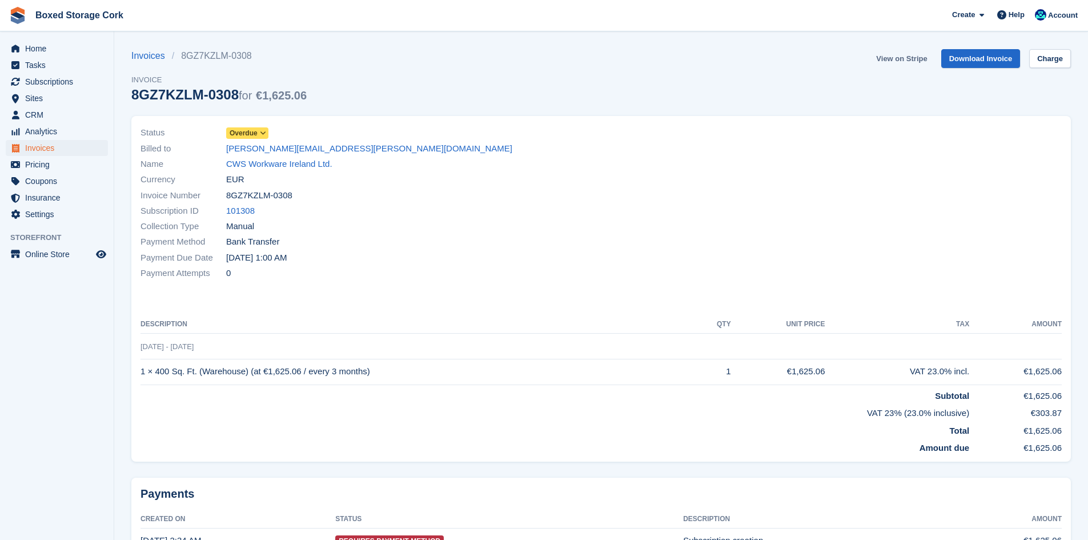
click at [908, 59] on link "View on Stripe" at bounding box center [901, 58] width 60 height 19
click at [47, 147] on span "Invoices" at bounding box center [59, 148] width 69 height 16
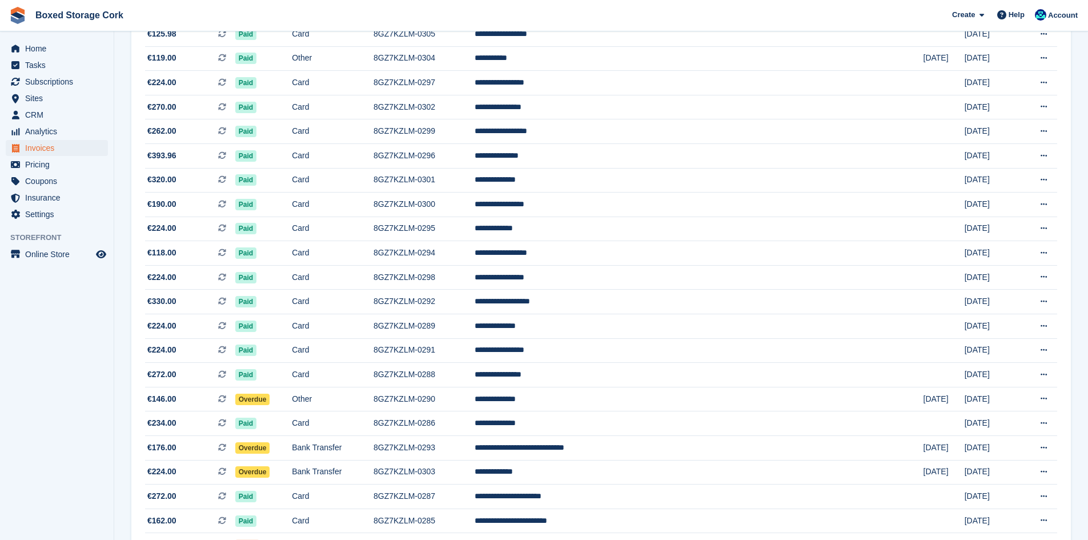
scroll to position [924, 0]
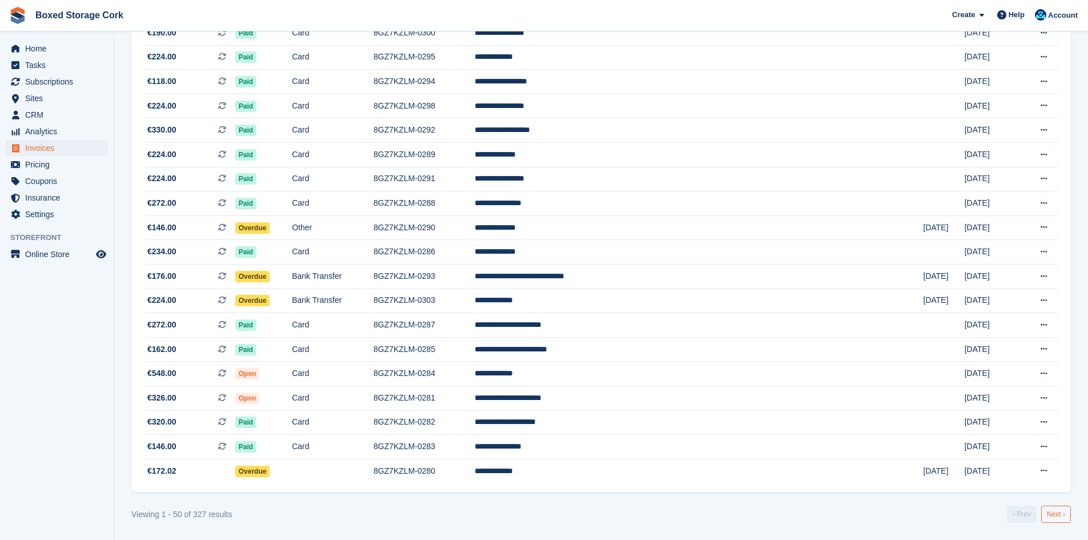
click at [1059, 516] on link "Next ›" at bounding box center [1056, 513] width 30 height 17
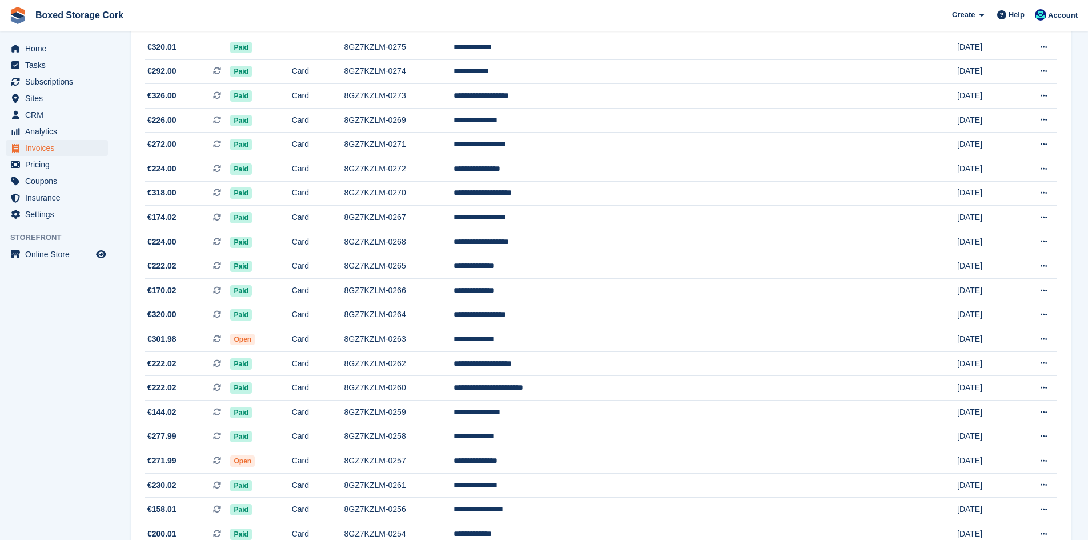
scroll to position [239, 0]
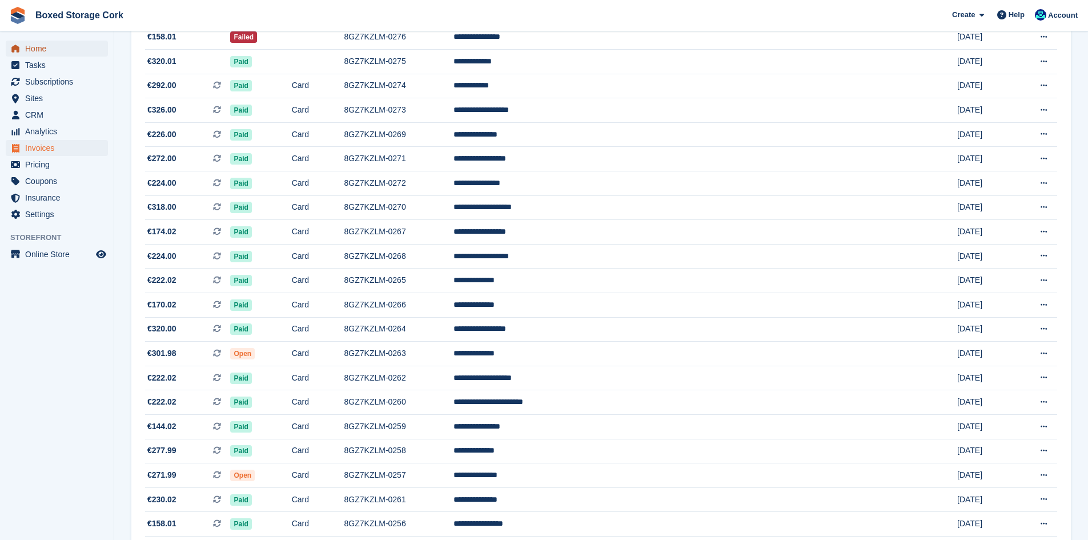
click at [35, 46] on span "Home" at bounding box center [59, 49] width 69 height 16
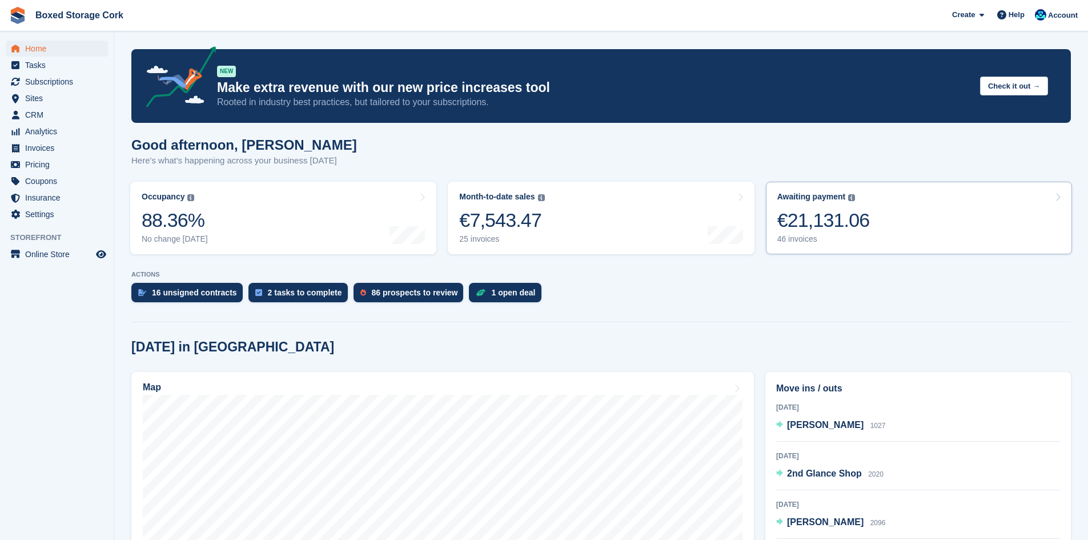
click at [838, 222] on div "€21,131.06" at bounding box center [823, 219] width 92 height 23
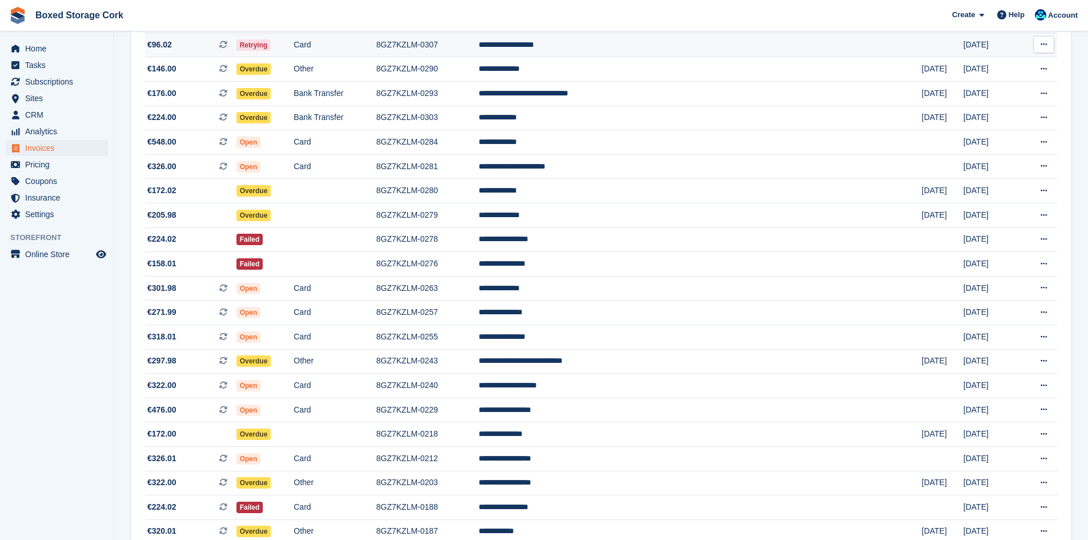
scroll to position [457, 0]
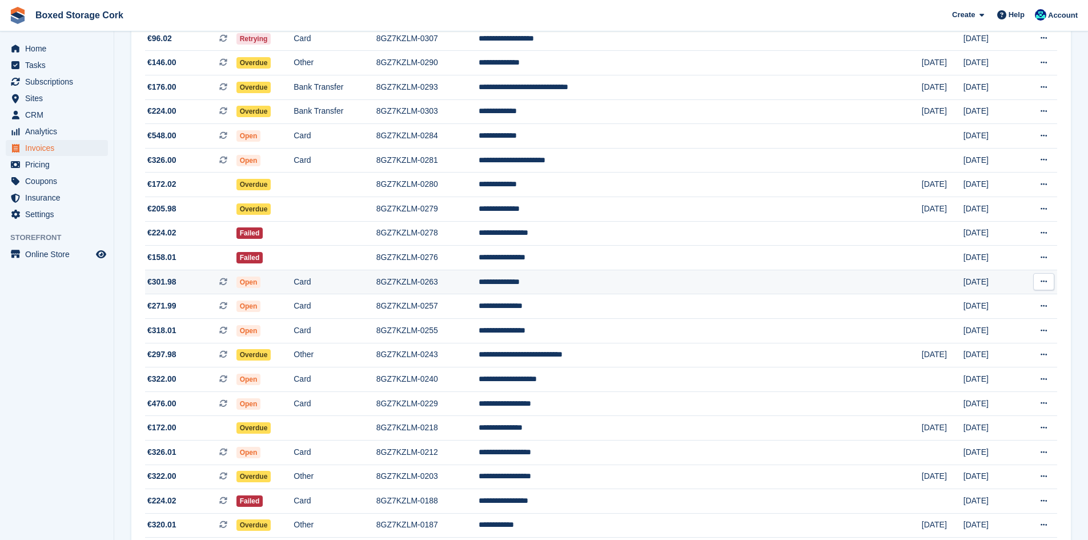
click at [478, 282] on td "8GZ7KZLM-0263" at bounding box center [427, 281] width 102 height 25
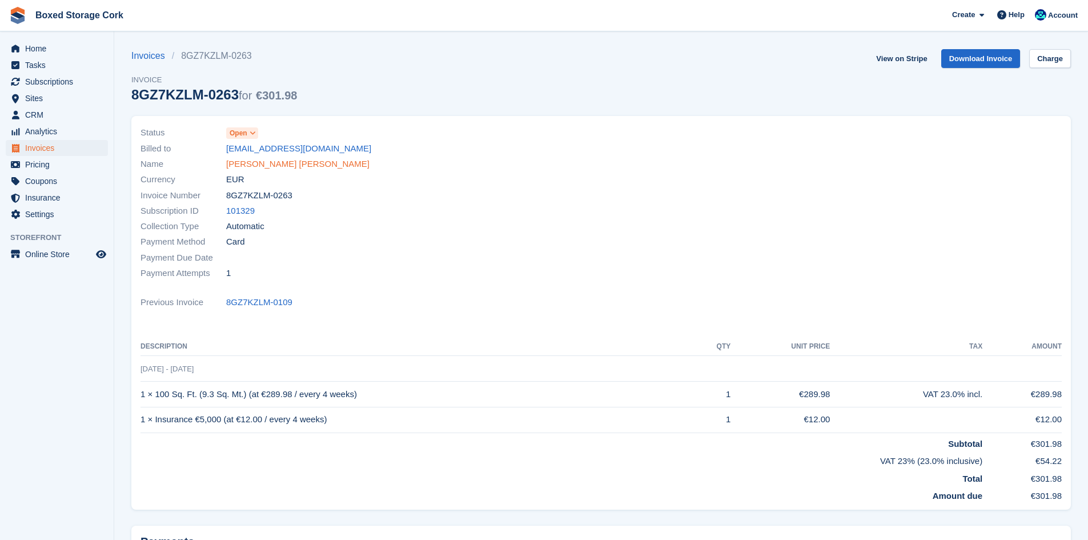
click at [263, 166] on link "[PERSON_NAME] [PERSON_NAME]" at bounding box center [297, 164] width 143 height 13
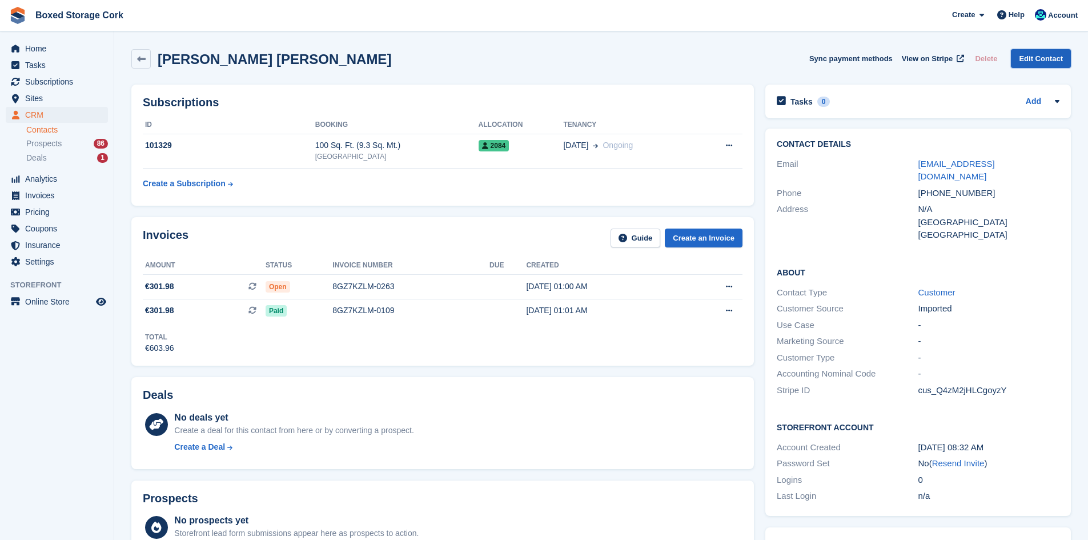
click at [1032, 58] on link "Edit Contact" at bounding box center [1041, 58] width 60 height 19
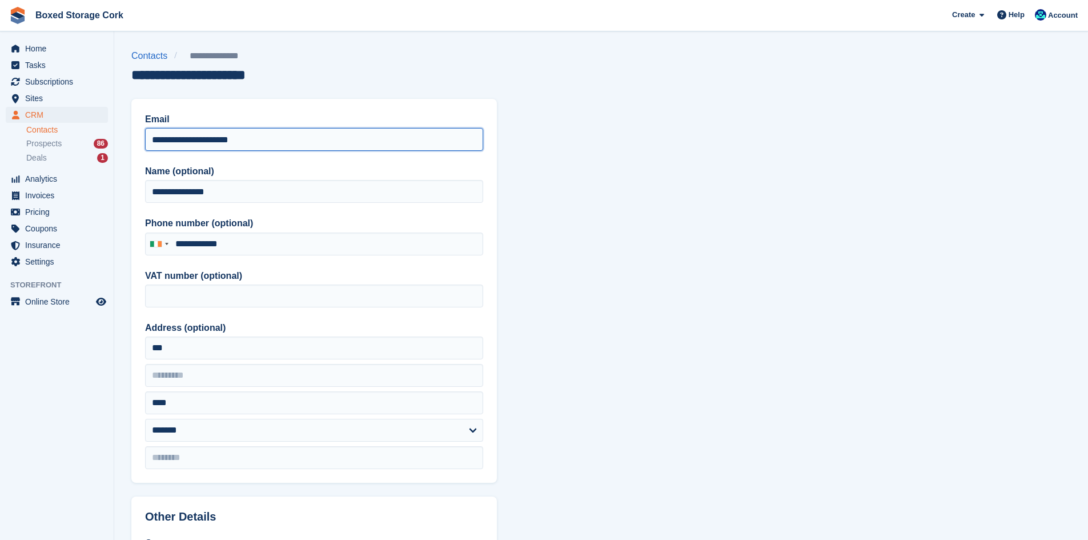
drag, startPoint x: 188, startPoint y: 138, endPoint x: 206, endPoint y: 147, distance: 19.7
click at [190, 139] on input "**********" at bounding box center [314, 139] width 338 height 23
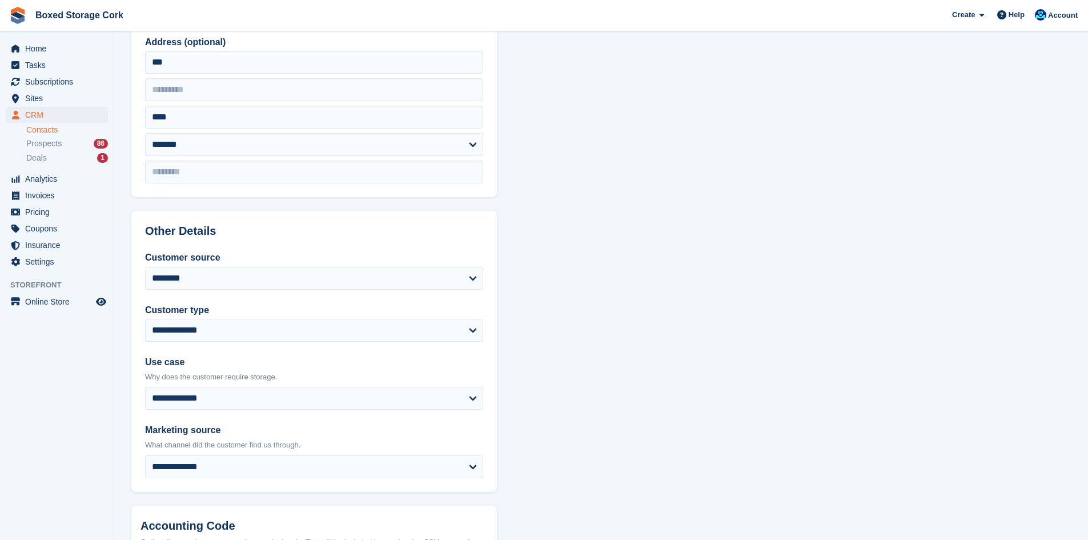
scroll to position [433, 0]
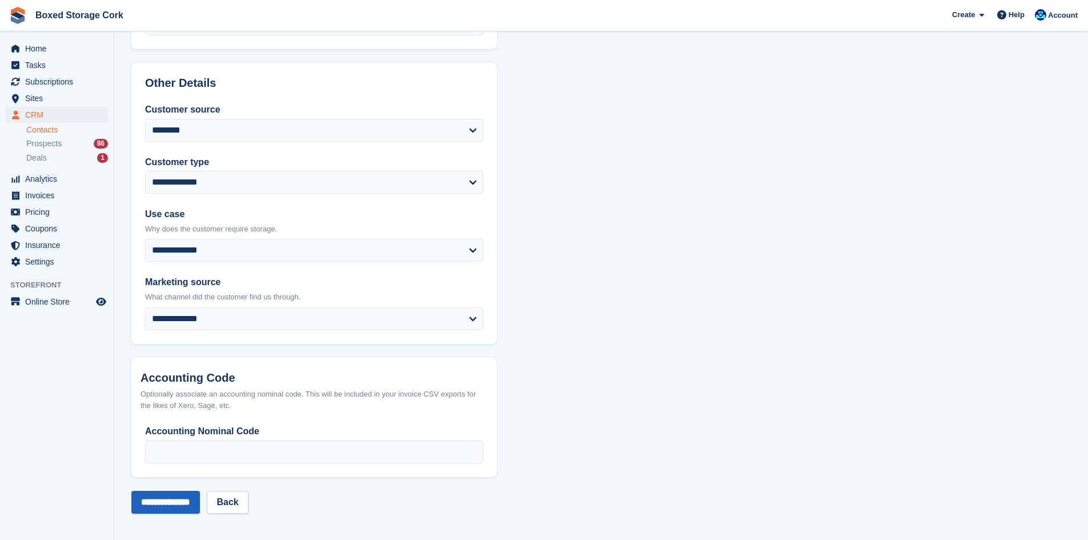
type input "**********"
click at [172, 504] on input "**********" at bounding box center [165, 501] width 69 height 23
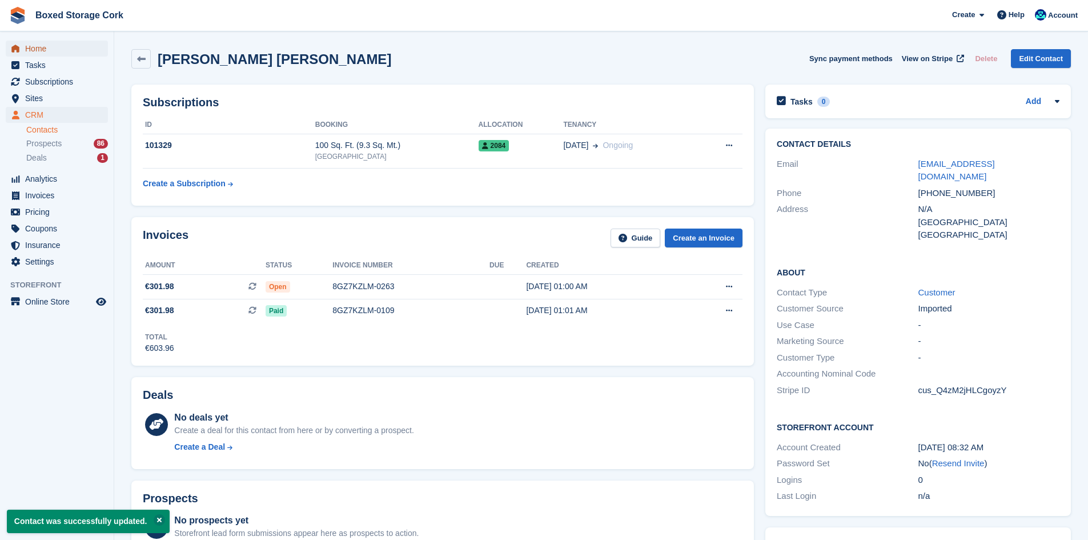
click at [33, 48] on span "Home" at bounding box center [59, 49] width 69 height 16
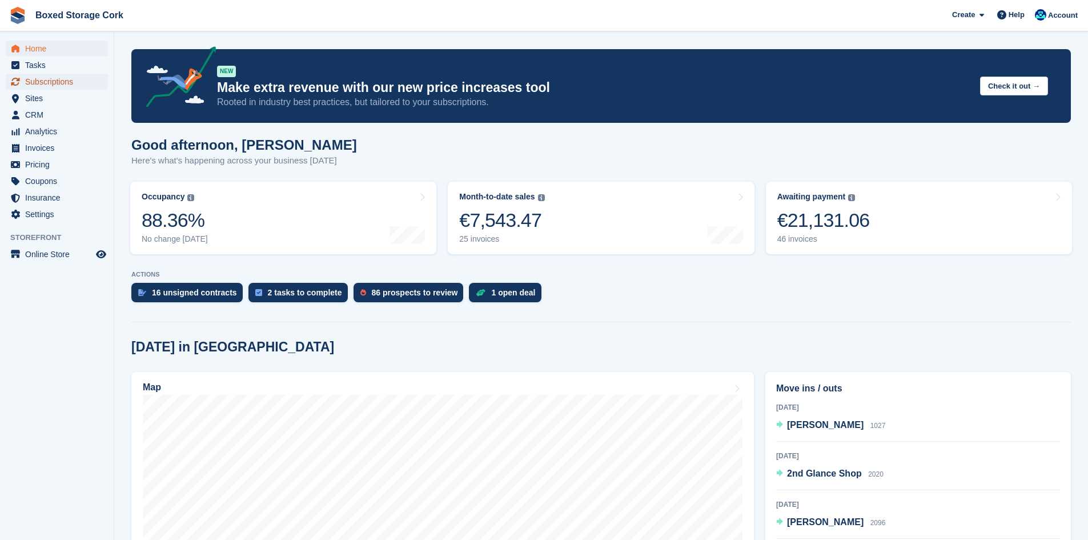
click at [53, 86] on span "Subscriptions" at bounding box center [59, 82] width 69 height 16
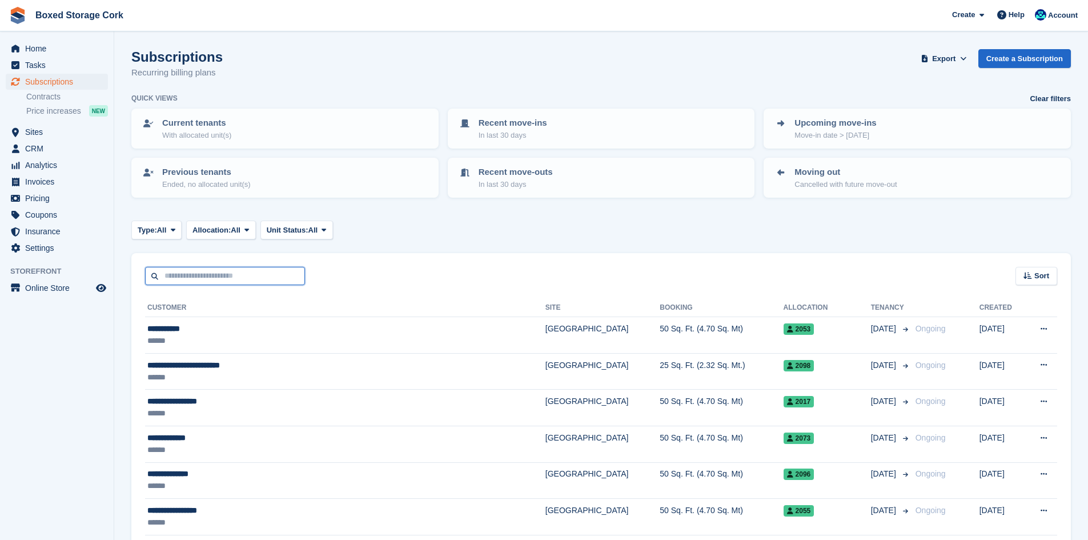
click at [212, 276] on input "text" at bounding box center [225, 276] width 160 height 19
type input "****"
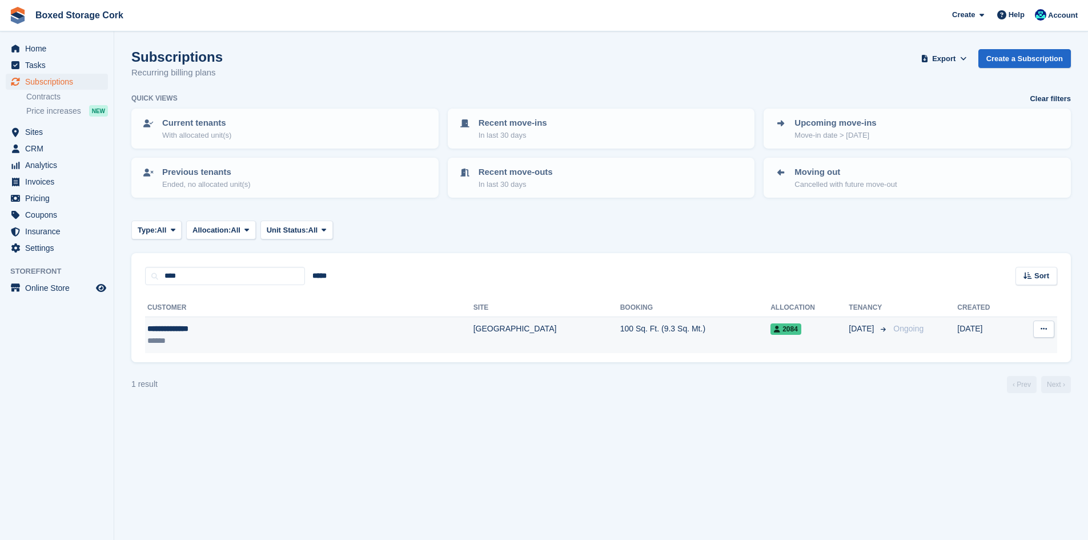
click at [243, 323] on div "**********" at bounding box center [239, 329] width 184 height 12
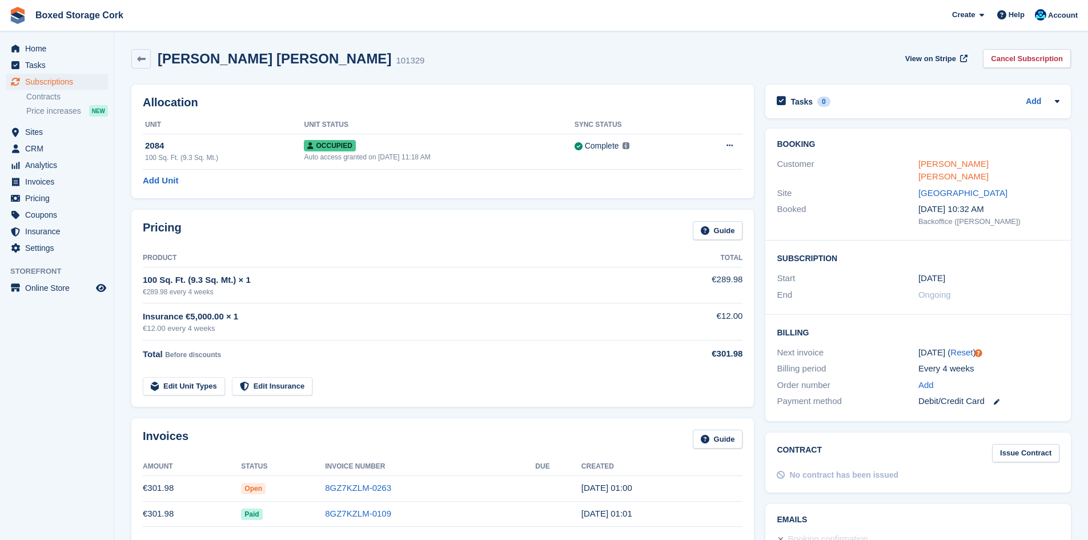
click at [932, 162] on link "Ms Cleo Davies" at bounding box center [953, 170] width 70 height 23
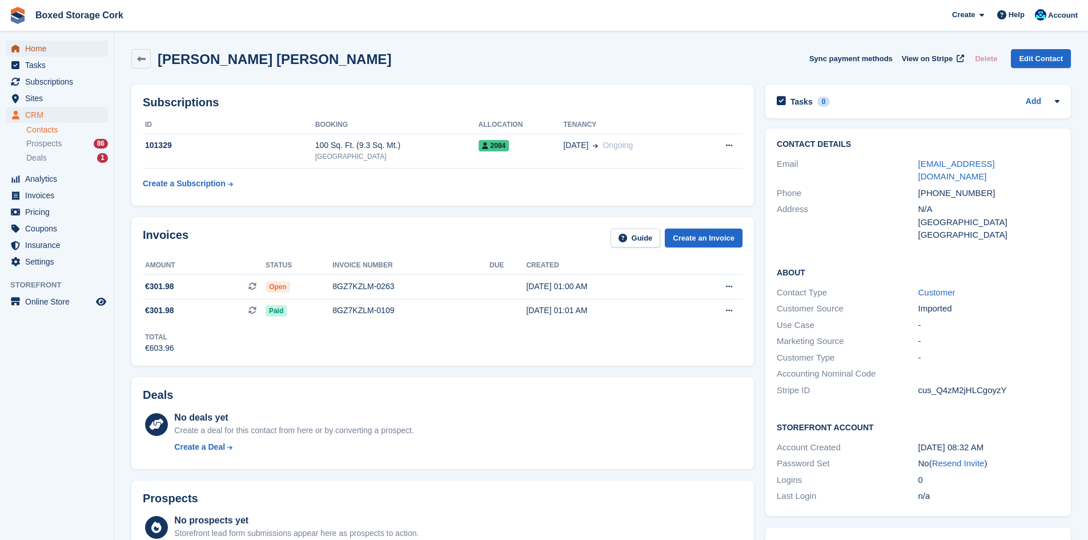
click at [42, 46] on span "Home" at bounding box center [59, 49] width 69 height 16
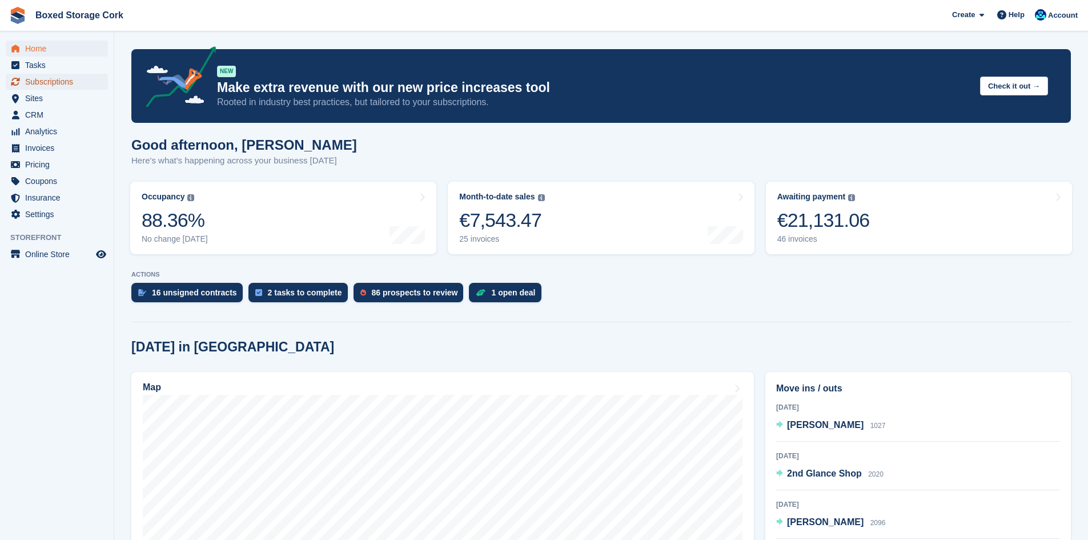
click at [54, 82] on span "Subscriptions" at bounding box center [59, 82] width 69 height 16
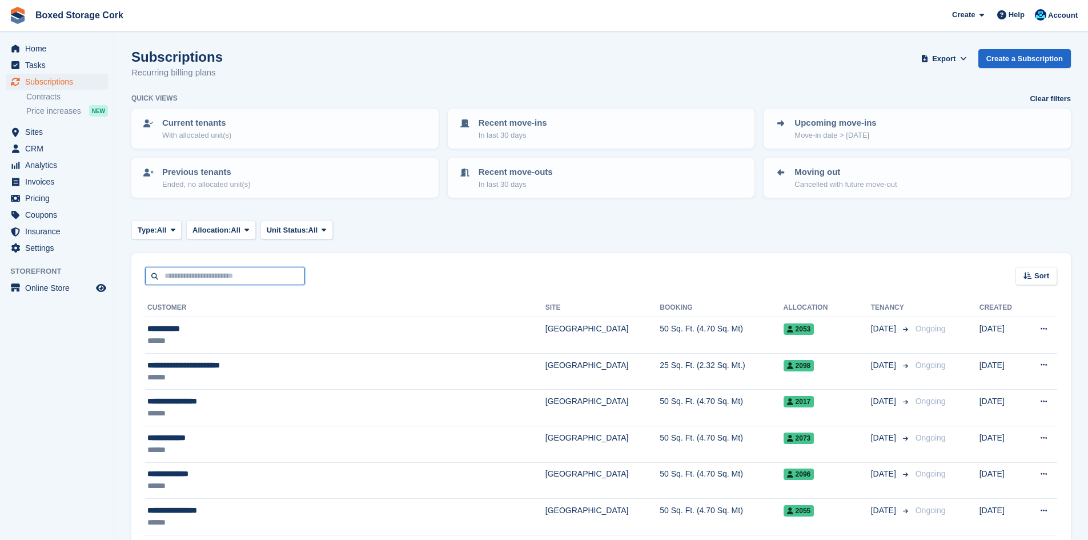
click at [222, 279] on input "text" at bounding box center [225, 276] width 160 height 19
type input "***"
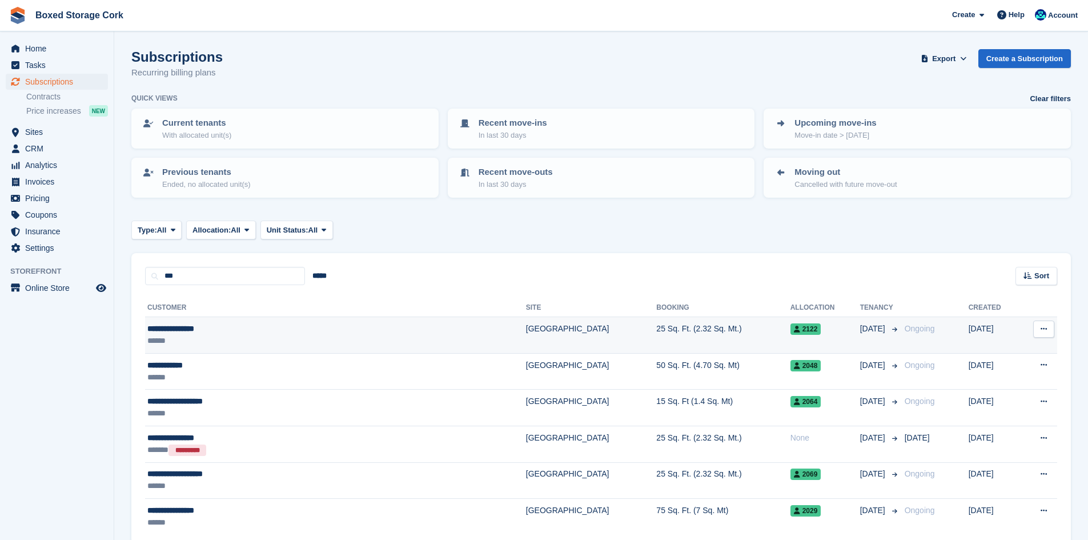
click at [239, 337] on div "******" at bounding box center [267, 341] width 240 height 12
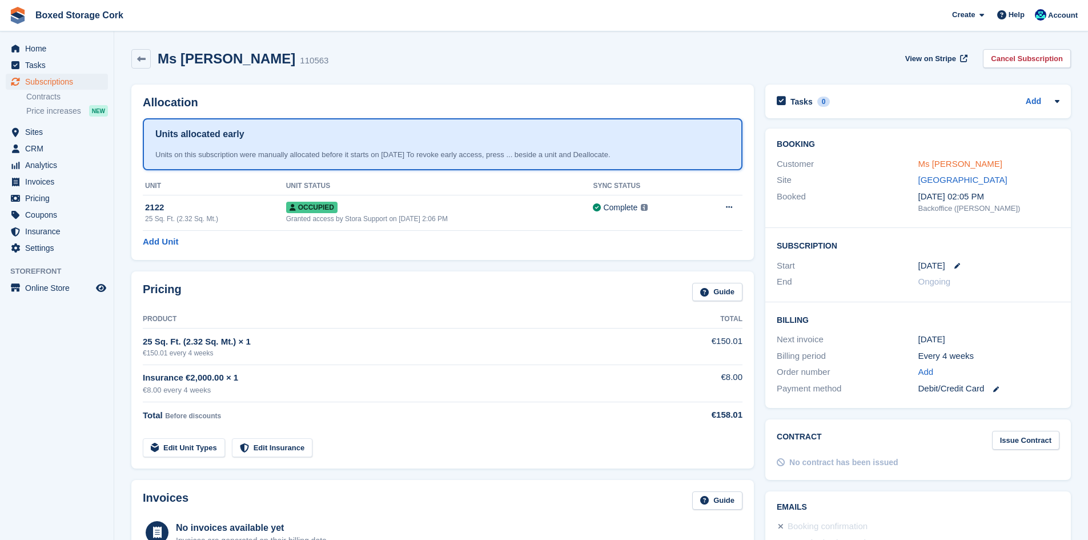
click at [940, 160] on link "Ms [PERSON_NAME]" at bounding box center [960, 164] width 84 height 10
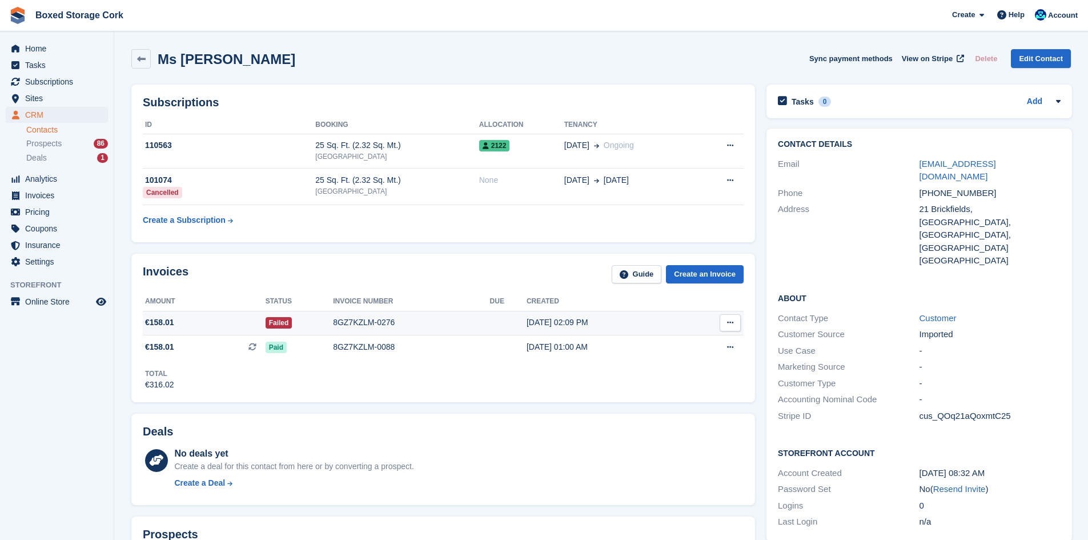
click at [360, 321] on div "8GZ7KZLM-0276" at bounding box center [411, 322] width 156 height 12
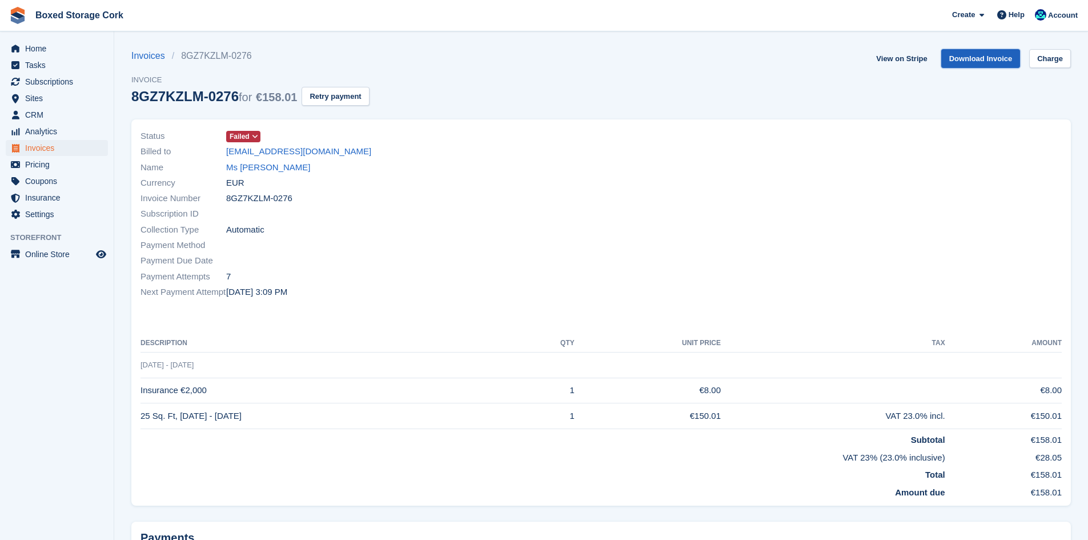
click at [985, 58] on link "Download Invoice" at bounding box center [980, 58] width 79 height 19
drag, startPoint x: 324, startPoint y: 147, endPoint x: 228, endPoint y: 147, distance: 95.3
click at [228, 147] on div "Billed to mmadikhula@gmail.com" at bounding box center [367, 151] width 454 height 15
copy link "[EMAIL_ADDRESS][DOMAIN_NAME]"
